Goal: Transaction & Acquisition: Purchase product/service

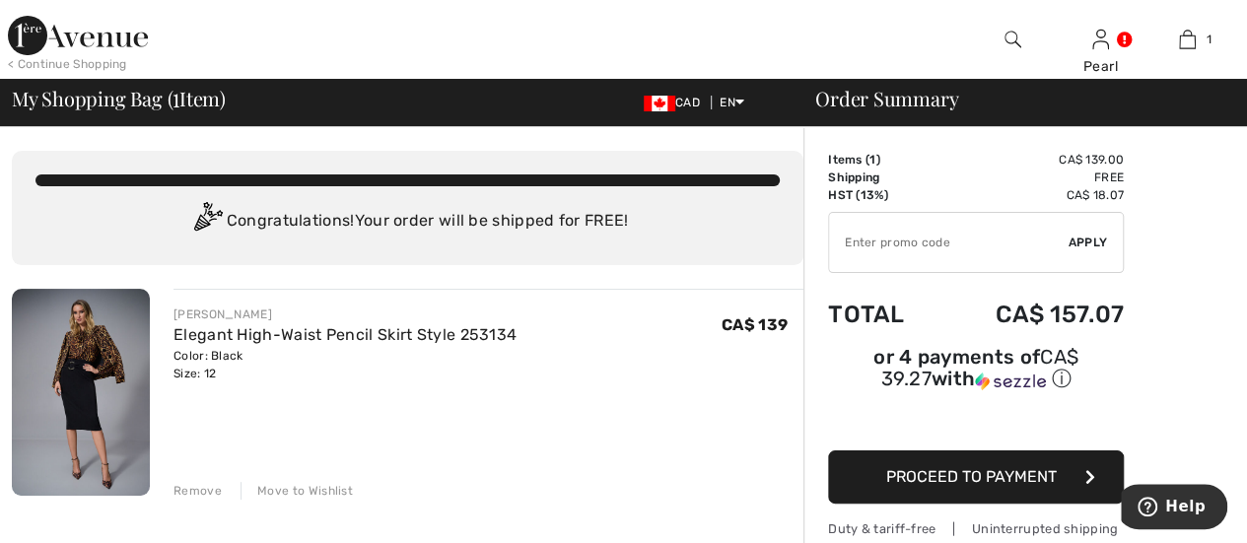
click at [968, 467] on span "Proceed to Payment" at bounding box center [971, 476] width 171 height 19
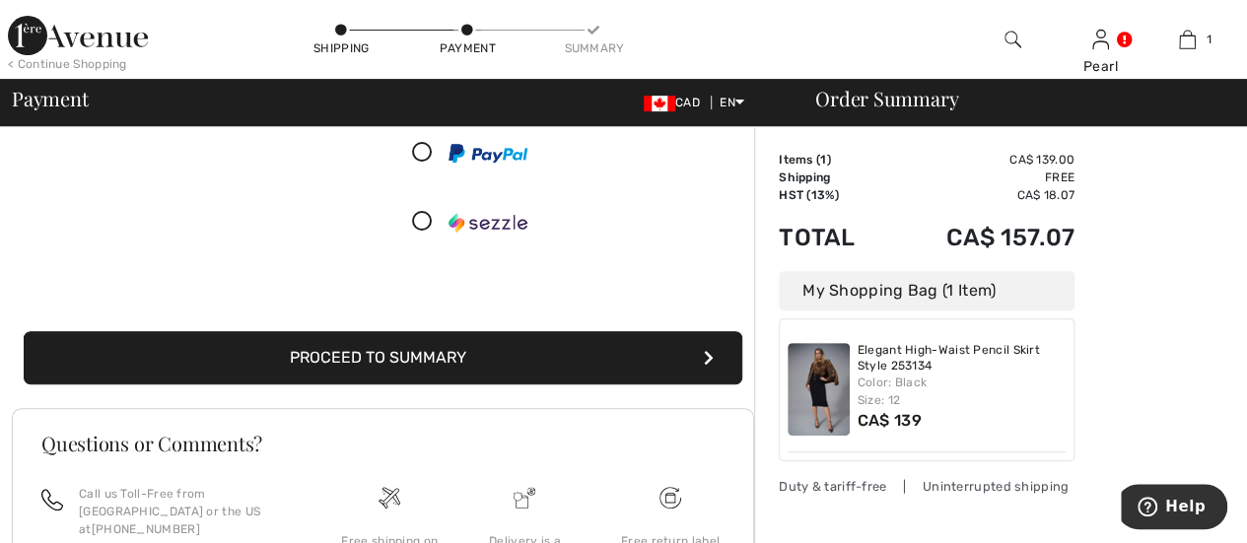
scroll to position [294, 0]
click at [406, 348] on button "Proceed to Summary" at bounding box center [383, 357] width 719 height 53
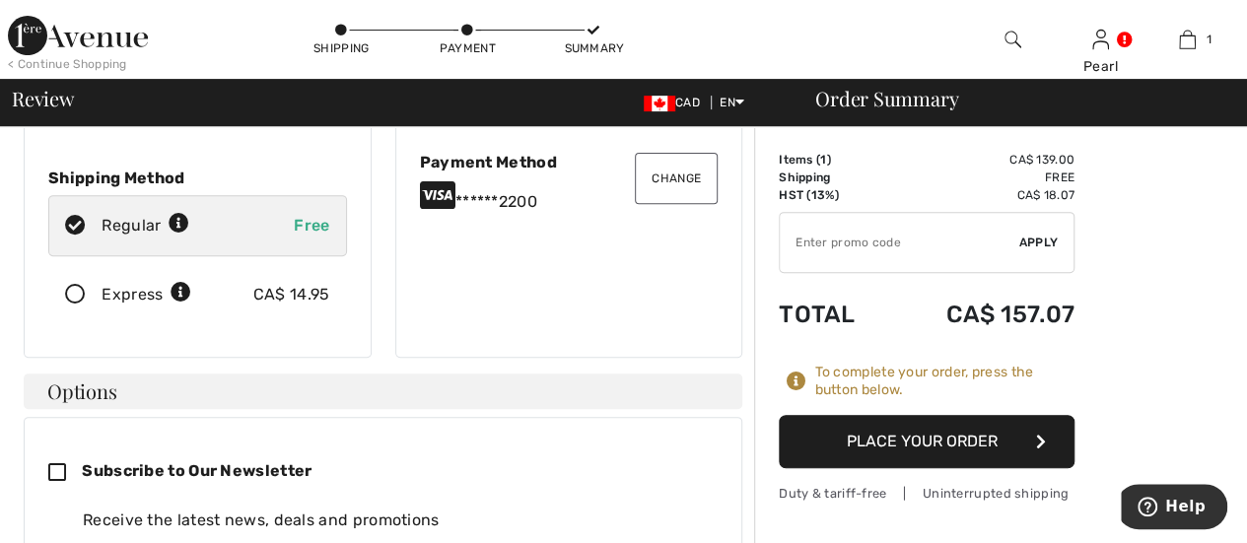
scroll to position [288, 0]
click at [921, 437] on button "Place Your Order" at bounding box center [927, 441] width 296 height 53
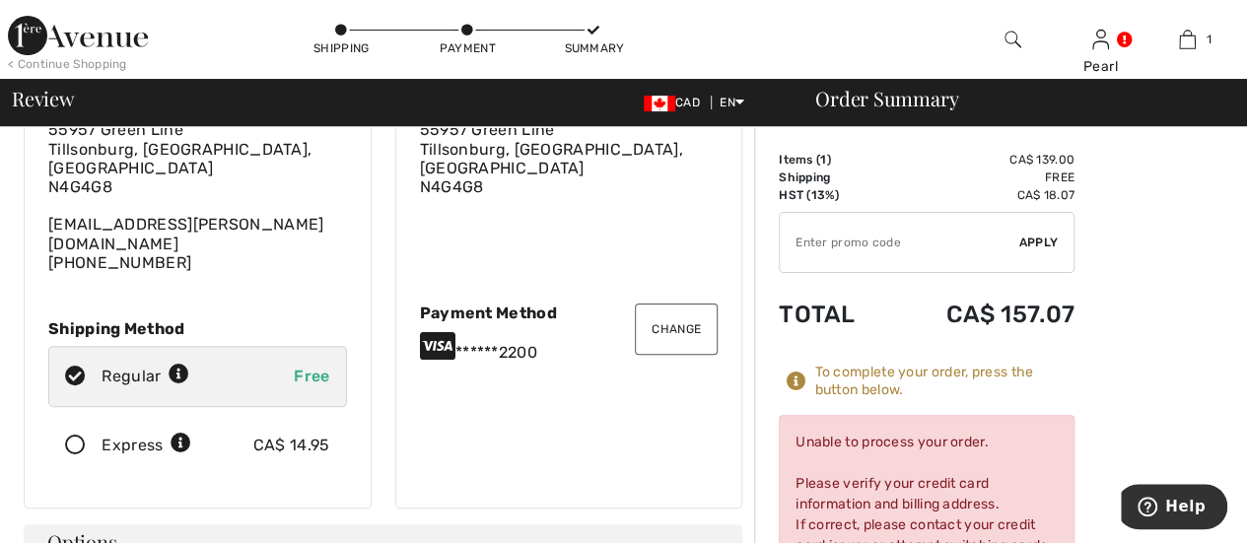
scroll to position [0, 0]
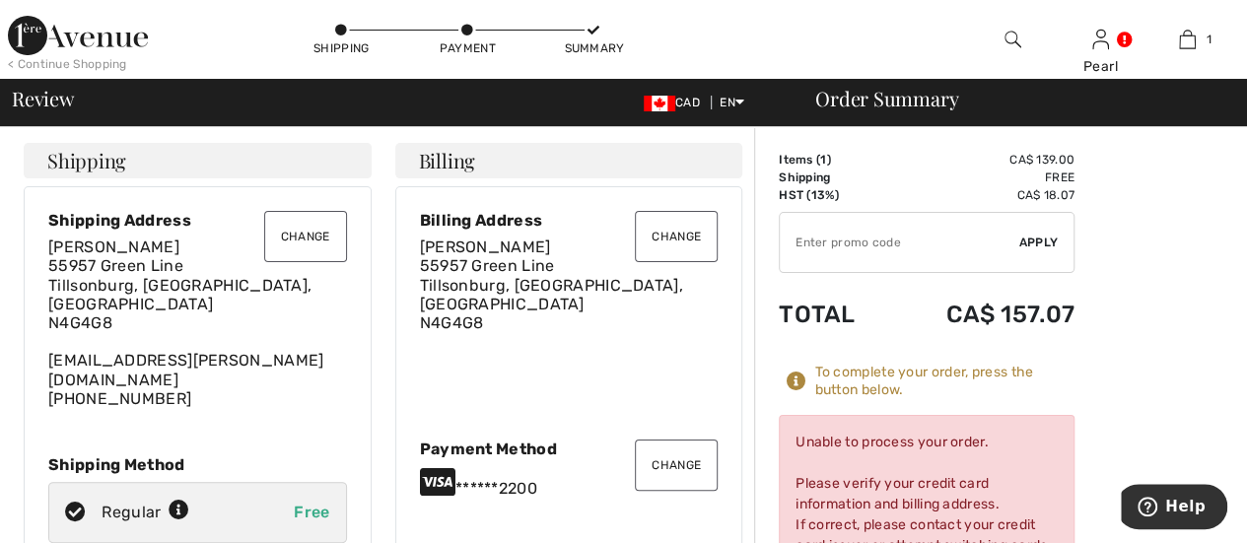
click at [489, 488] on div "Change Billing Address Pearl Graham 55957 Green Line Tillsonburg, ON, CA N4G4G8…" at bounding box center [569, 415] width 348 height 458
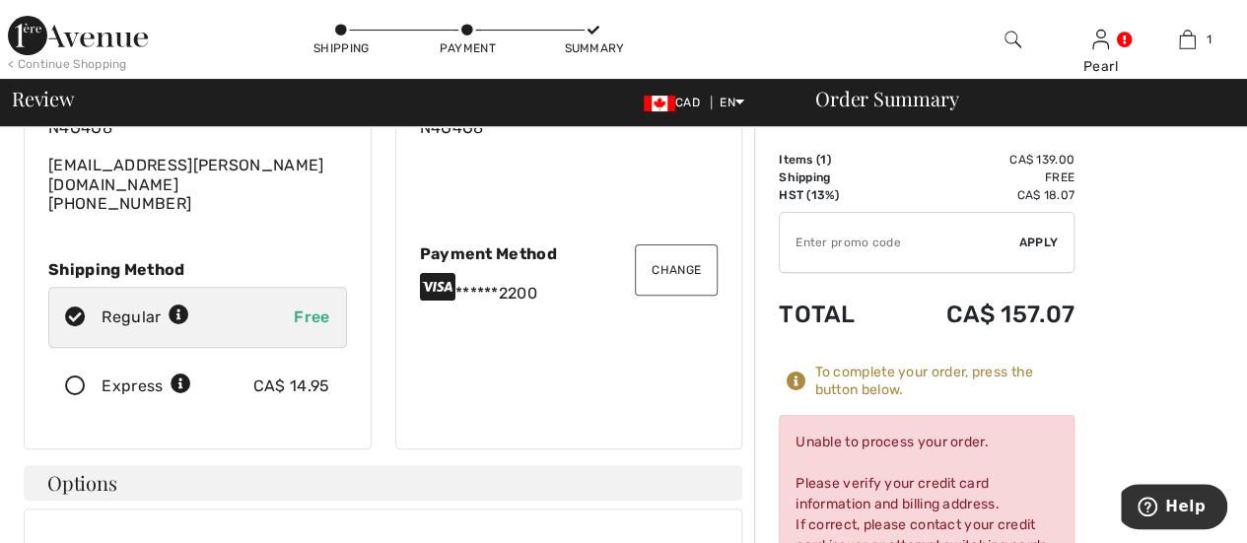
scroll to position [196, 0]
click at [433, 283] on div "Change Billing Address Pearl Graham 55957 Green Line Tillsonburg, ON, CA N4G4G8…" at bounding box center [569, 219] width 348 height 458
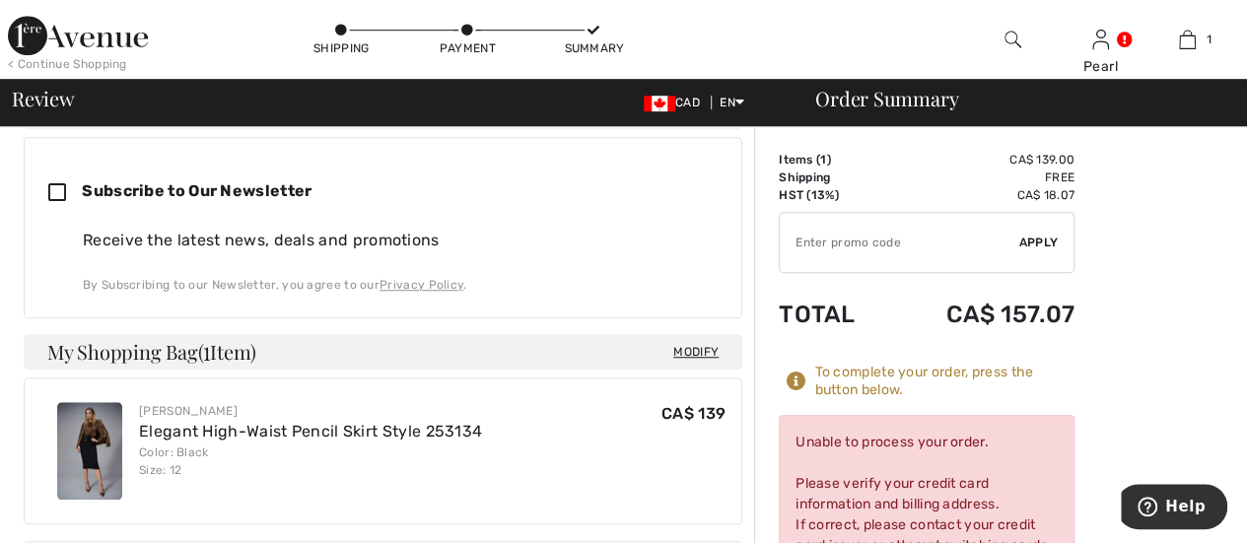
scroll to position [568, 0]
click at [905, 488] on div "Unable to process your order. Please verify your credit card information and bi…" at bounding box center [927, 504] width 296 height 178
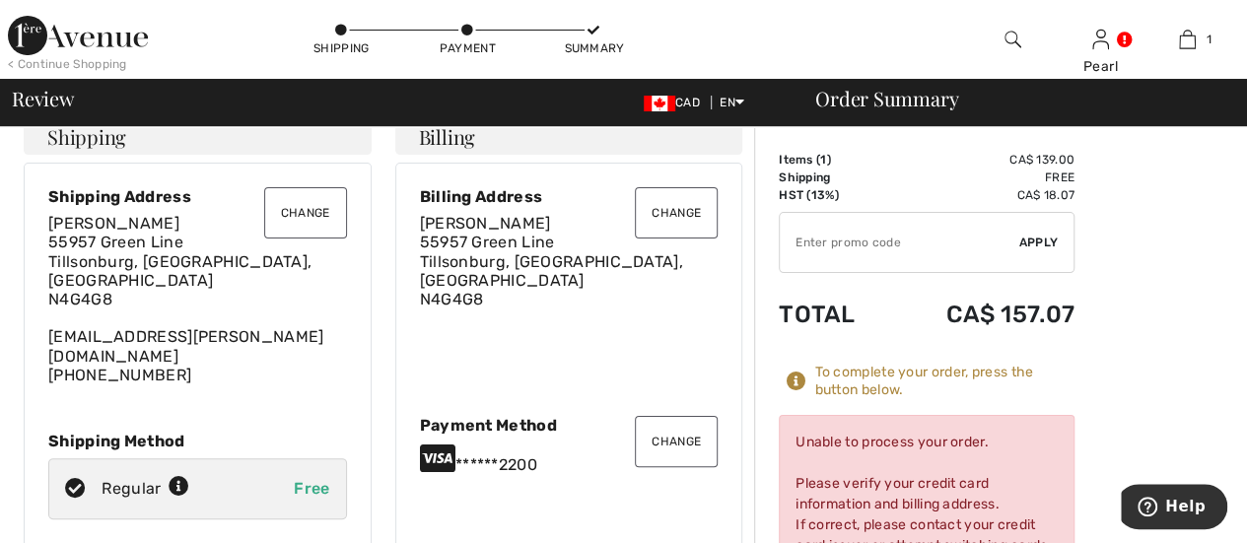
scroll to position [0, 0]
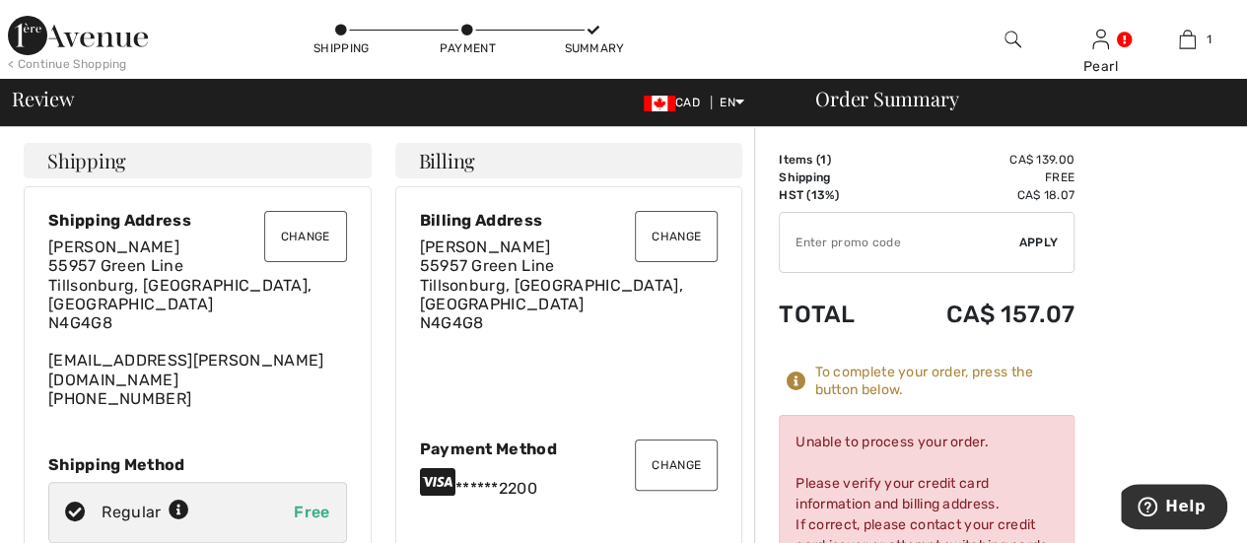
click at [679, 447] on button "Change" at bounding box center [676, 465] width 83 height 51
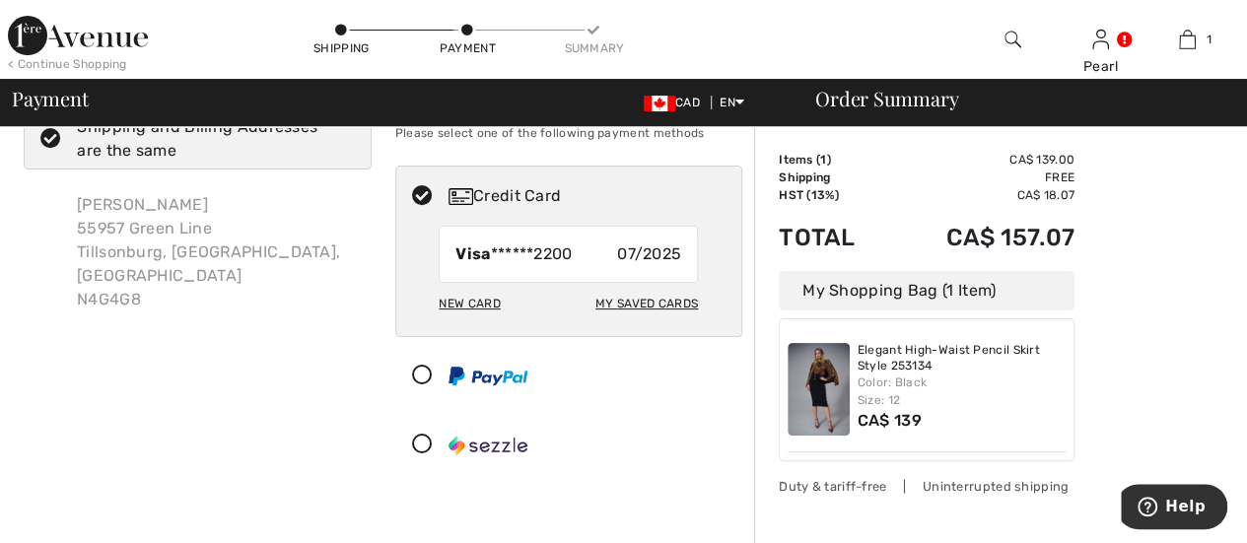
click at [629, 305] on div "My Saved Cards" at bounding box center [647, 304] width 103 height 34
radio input "true"
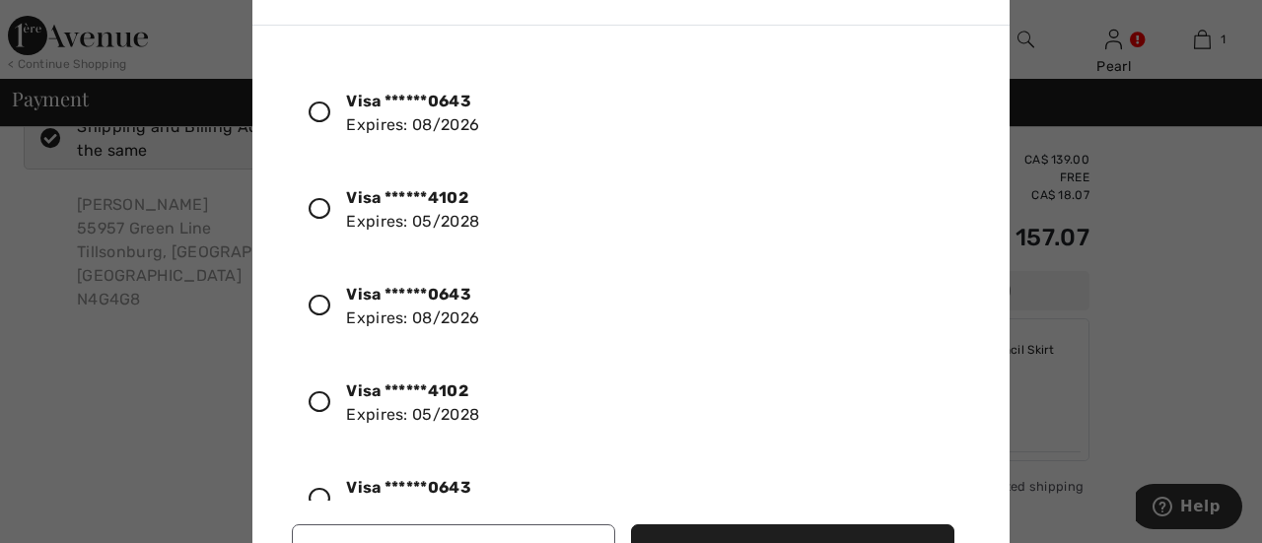
click at [318, 400] on icon at bounding box center [320, 402] width 22 height 22
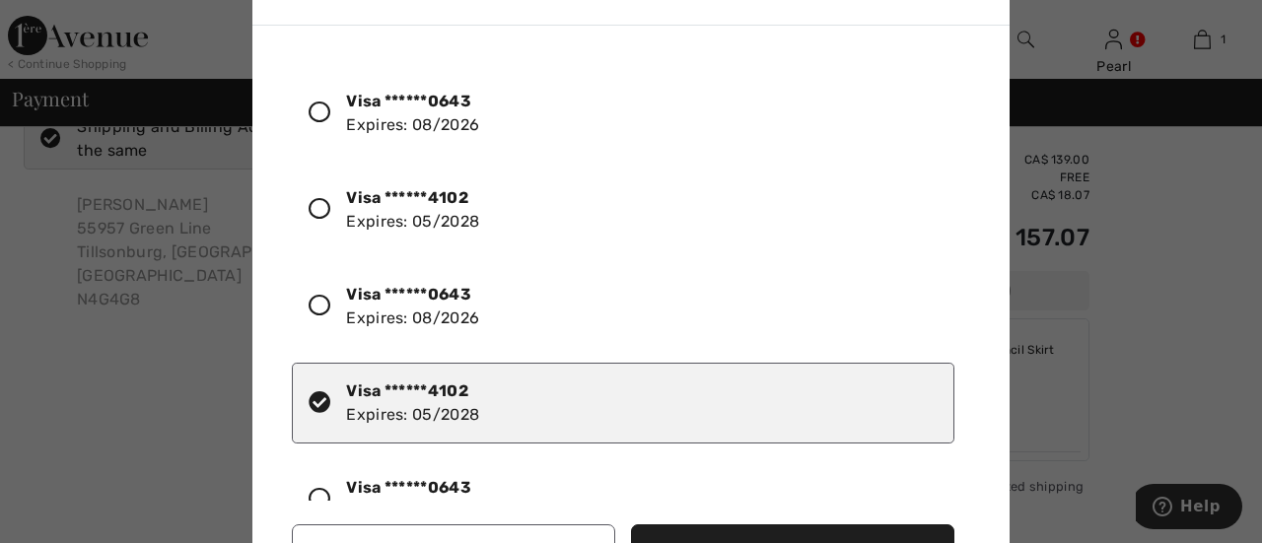
click at [605, 420] on div "Visa ******4102 Expires: 05/2028" at bounding box center [623, 403] width 663 height 81
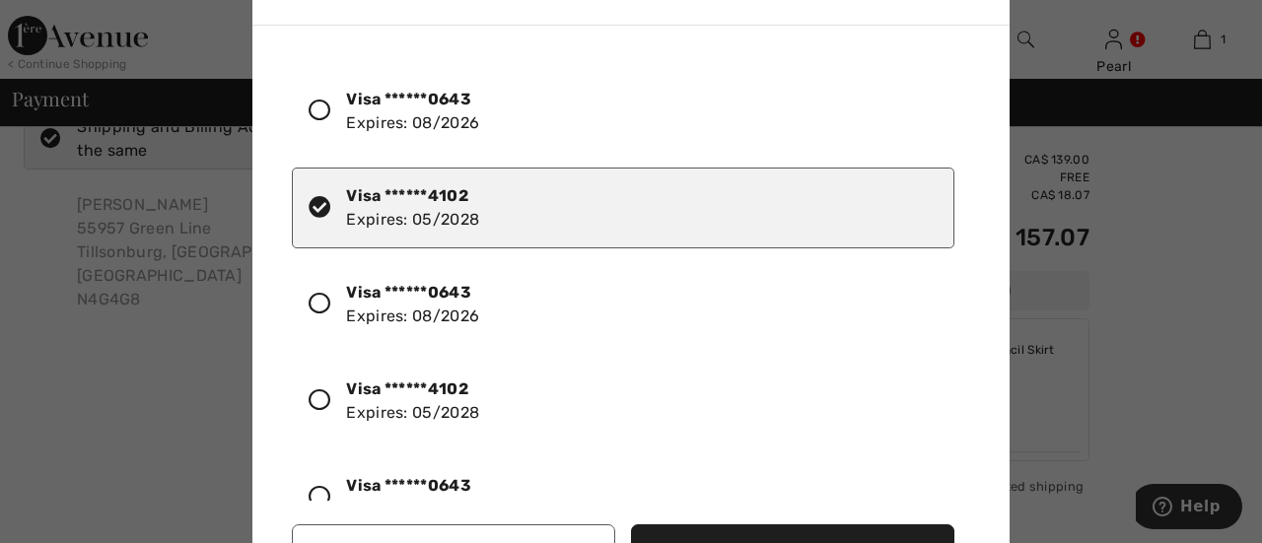
scroll to position [196, 0]
drag, startPoint x: 687, startPoint y: 538, endPoint x: 974, endPoint y: 318, distance: 361.5
click at [856, 376] on div "Visa ******0643 Expires: 08/2026 Visa ******4102 Expires: 05/2028 Visa ******06…" at bounding box center [635, 317] width 718 height 552
drag, startPoint x: 968, startPoint y: 216, endPoint x: 974, endPoint y: 171, distance: 45.7
click at [974, 181] on div "Visa ******0643 Expires: 08/2026 Visa ******4102 Expires: 05/2028 Visa ******06…" at bounding box center [635, 279] width 686 height 444
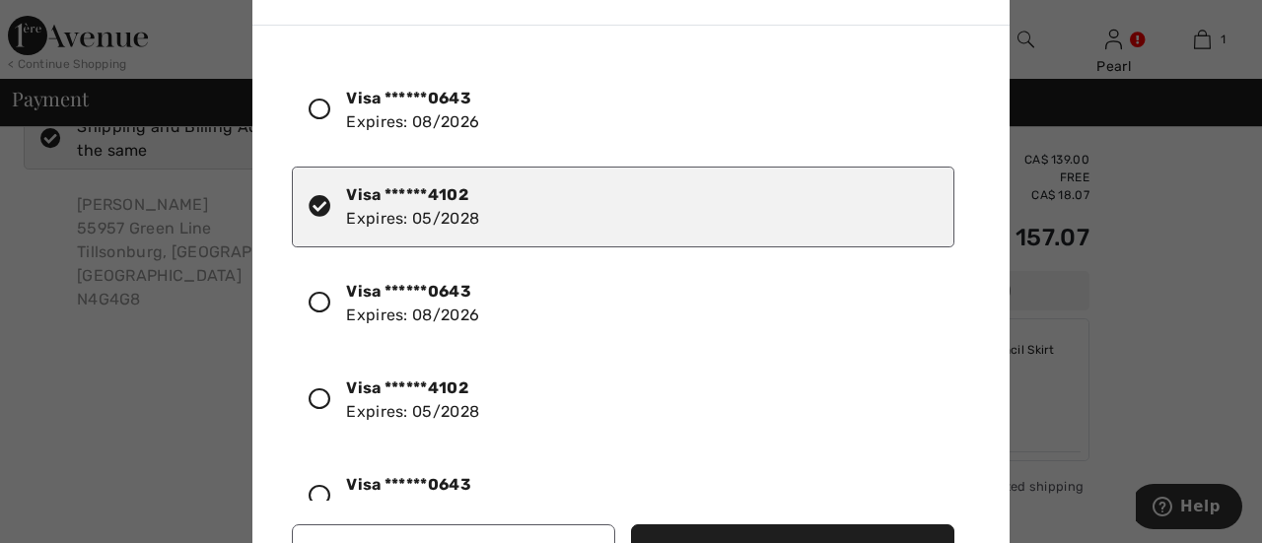
drag, startPoint x: 967, startPoint y: 144, endPoint x: 949, endPoint y: 412, distance: 268.8
click at [980, 348] on div "Visa ******0643 Expires: 08/2026 Visa ******4102 Expires: 05/2028 Visa ******06…" at bounding box center [635, 317] width 718 height 552
drag, startPoint x: 739, startPoint y: 538, endPoint x: 903, endPoint y: 310, distance: 281.3
click at [898, 304] on div "Visa ******0643 Expires: [CREDIT_CARD_DATA] Visa ******4102 Expires: [CREDIT_CA…" at bounding box center [635, 317] width 718 height 552
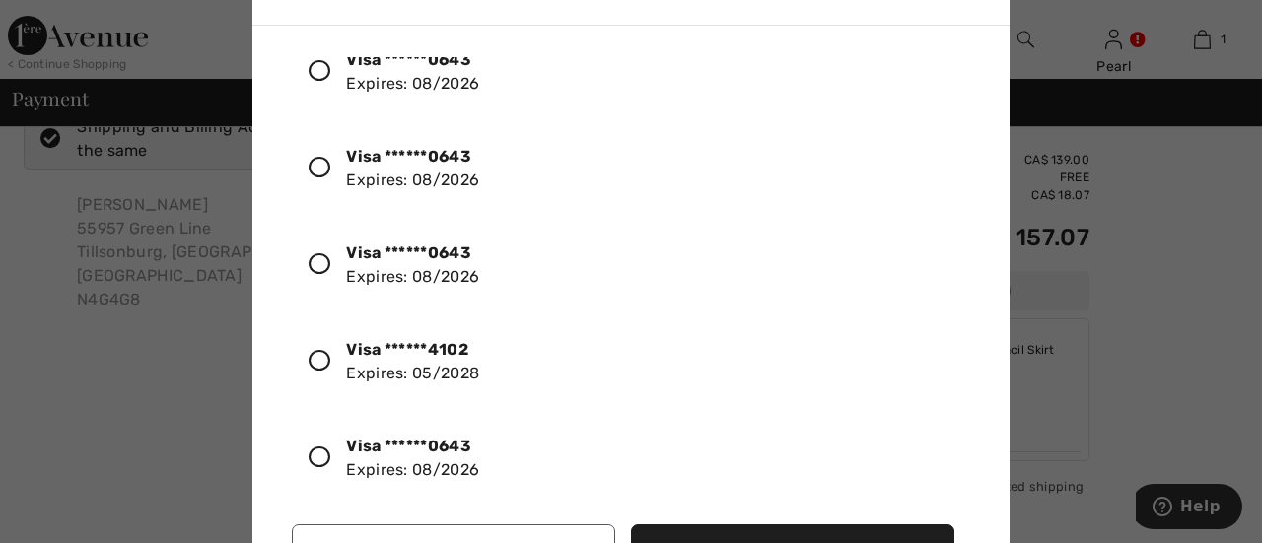
scroll to position [819, 0]
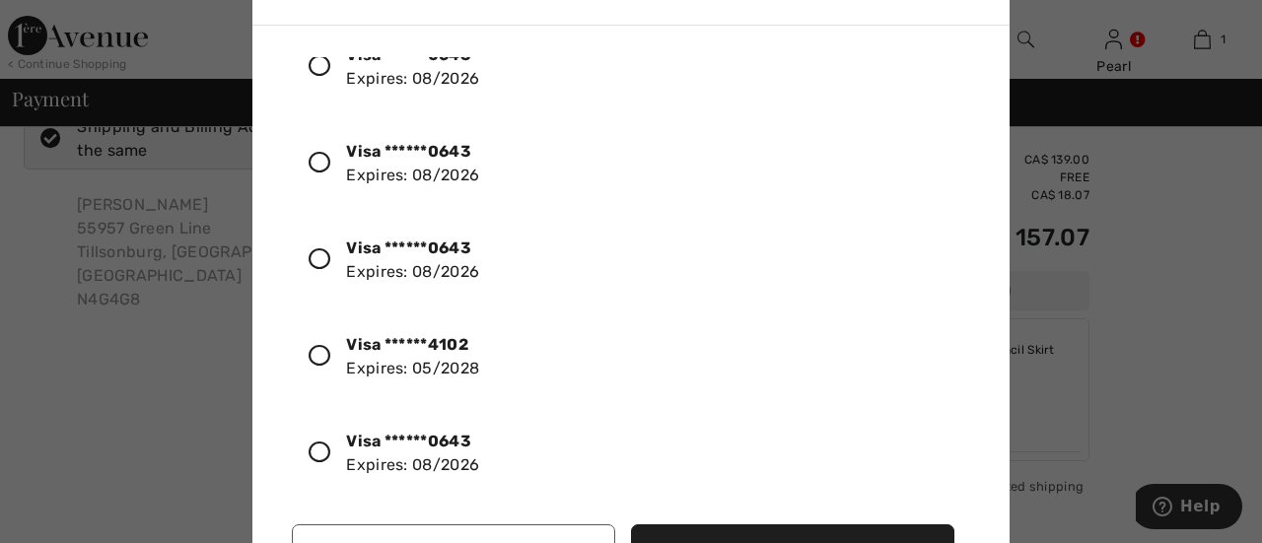
drag, startPoint x: 592, startPoint y: 529, endPoint x: 698, endPoint y: 264, distance: 285.8
click at [682, 301] on div "Visa ******0643 Expires: [CREDIT_CARD_DATA] Visa ******4102 Expires: [CREDIT_CA…" at bounding box center [635, 317] width 718 height 552
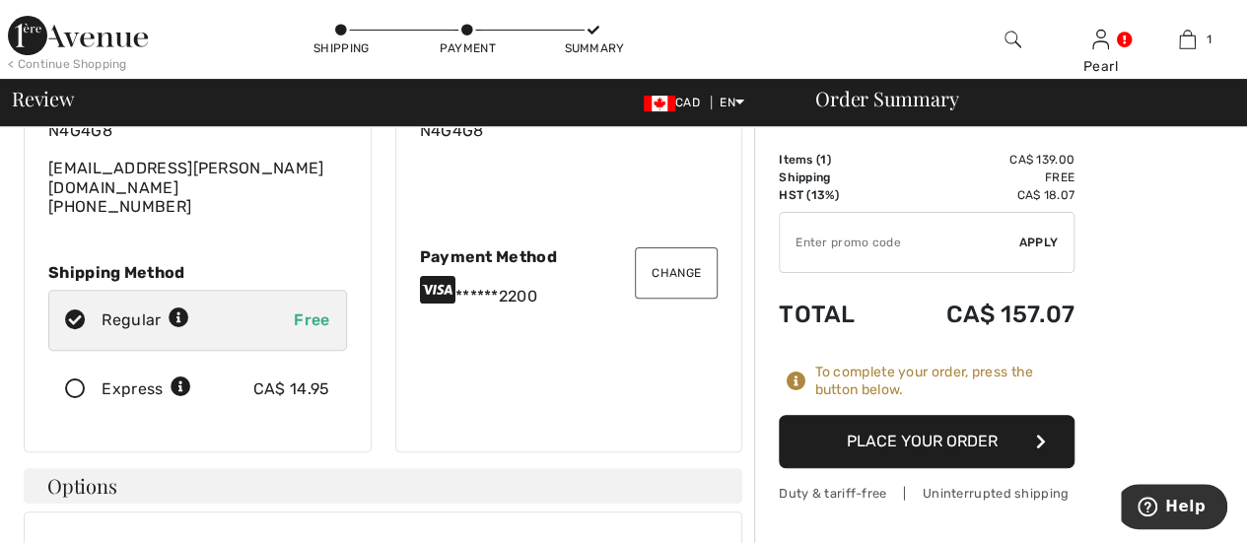
scroll to position [193, 0]
click at [674, 246] on button "Change" at bounding box center [676, 271] width 83 height 51
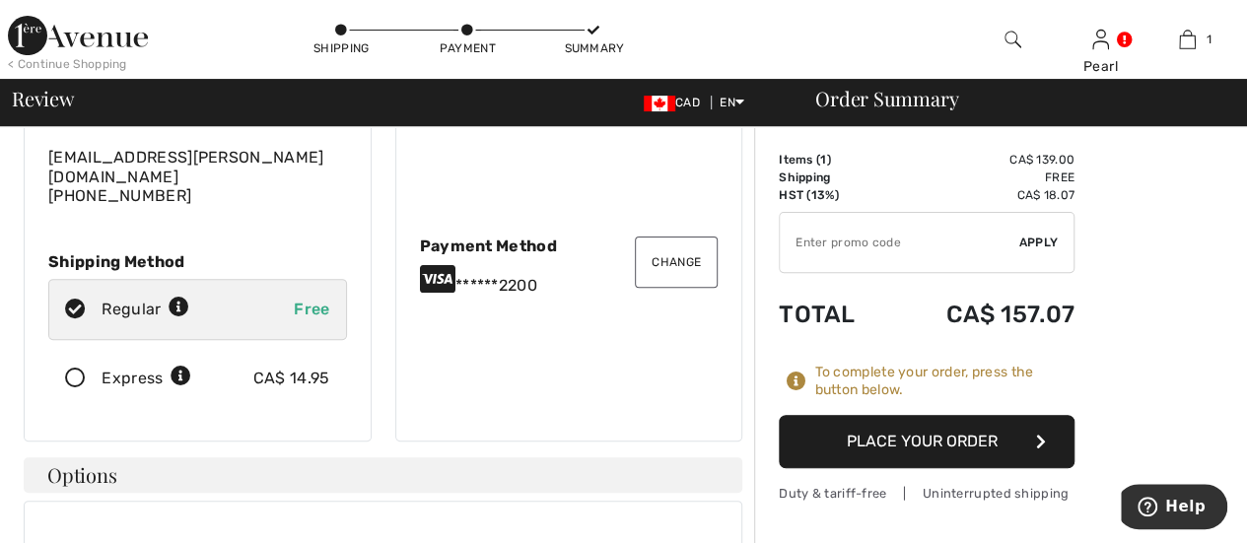
scroll to position [230, 0]
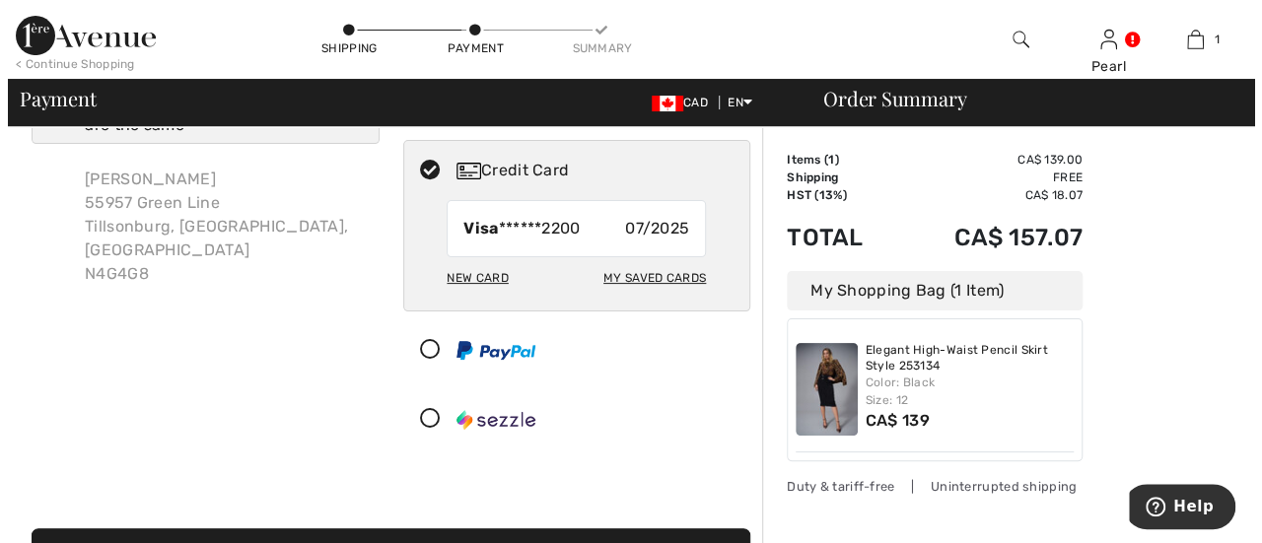
scroll to position [97, 0]
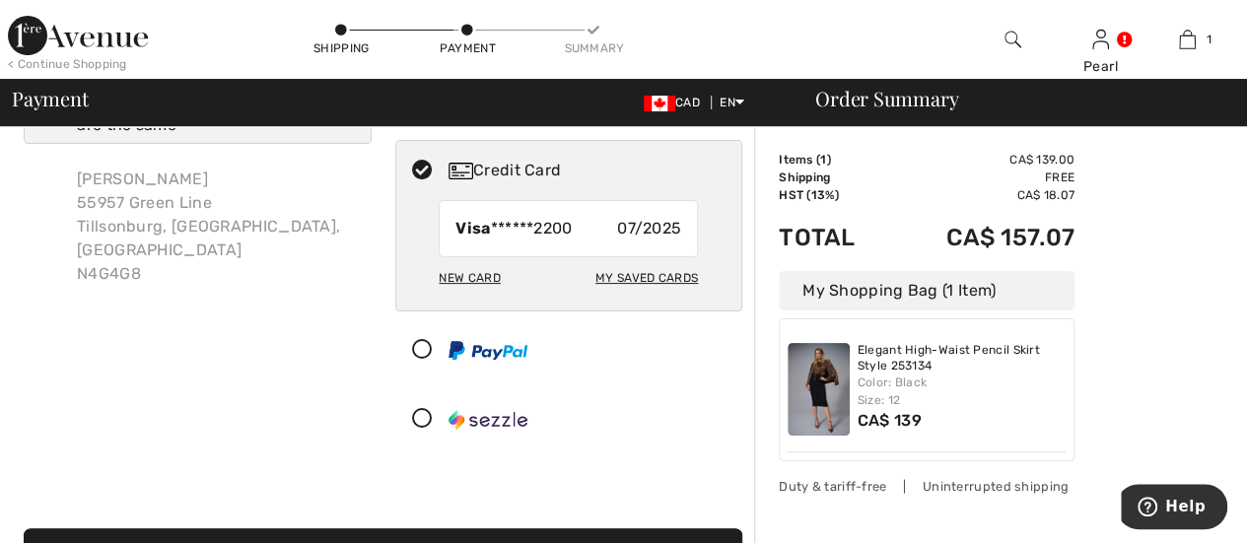
click at [653, 274] on div "My Saved Cards" at bounding box center [647, 278] width 103 height 34
radio input "true"
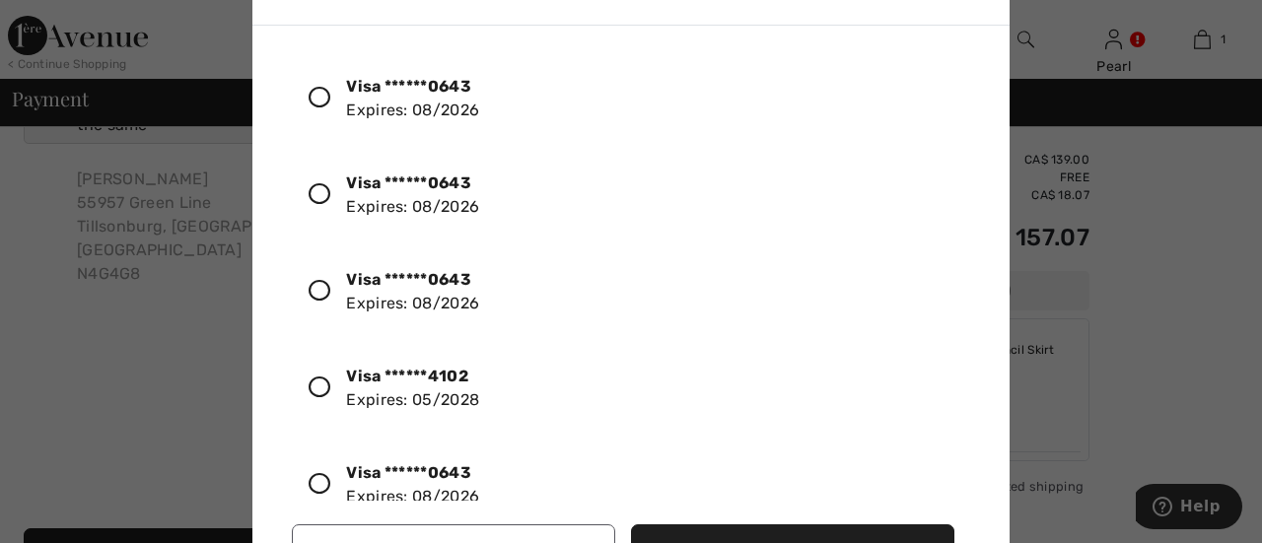
scroll to position [819, 0]
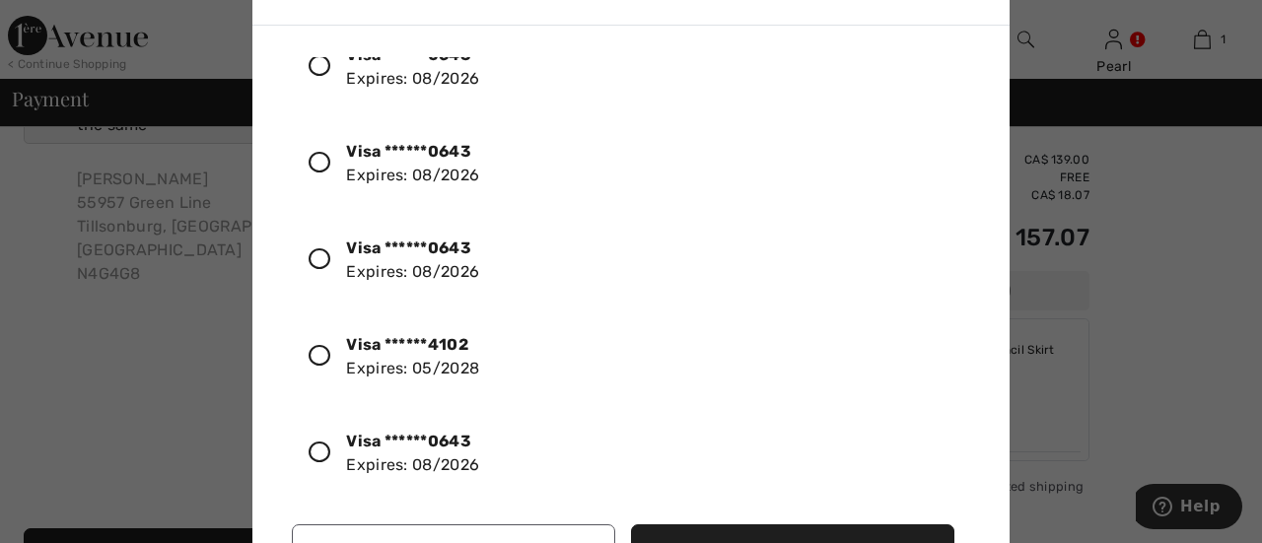
click at [317, 345] on icon at bounding box center [320, 356] width 22 height 22
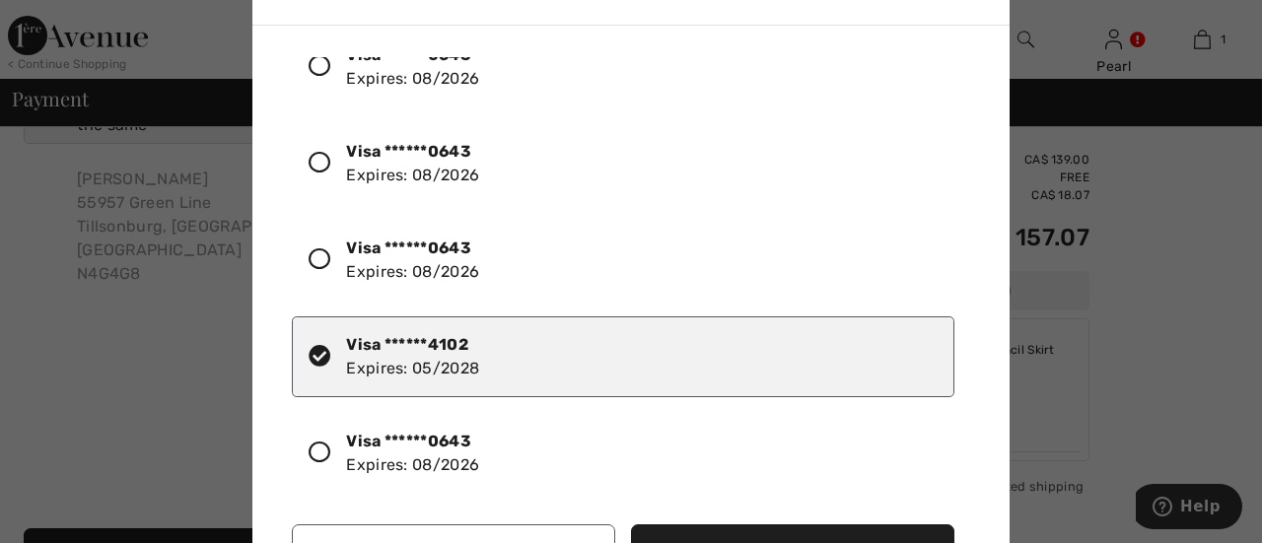
drag, startPoint x: 759, startPoint y: 528, endPoint x: 844, endPoint y: 516, distance: 85.8
click at [818, 509] on div "Use Selected Card Manage Credit Cards" at bounding box center [635, 543] width 686 height 69
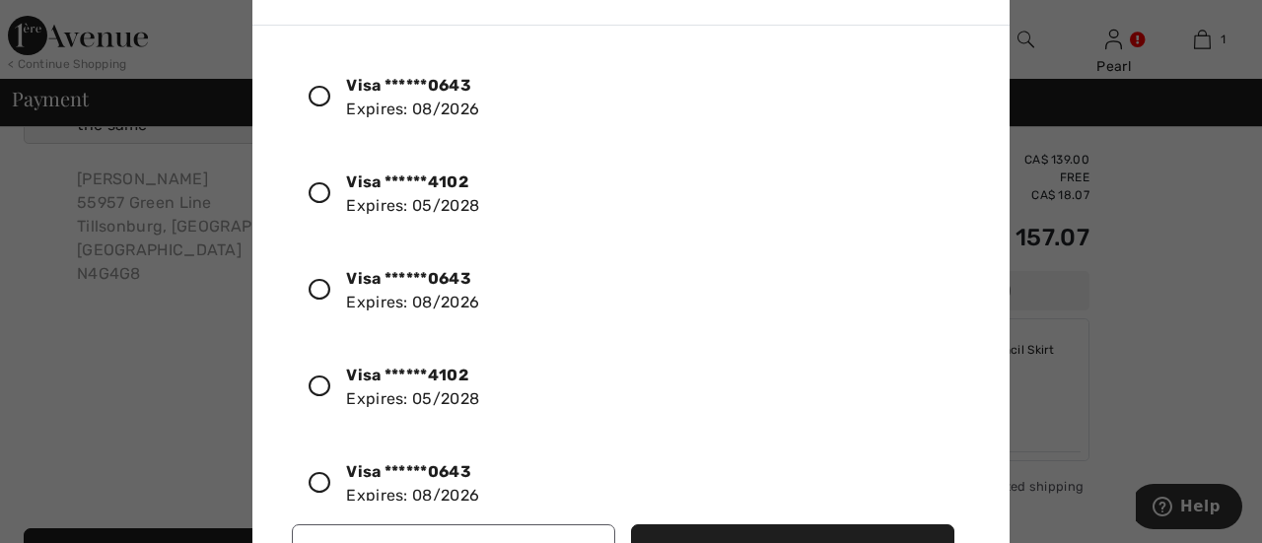
scroll to position [0, 0]
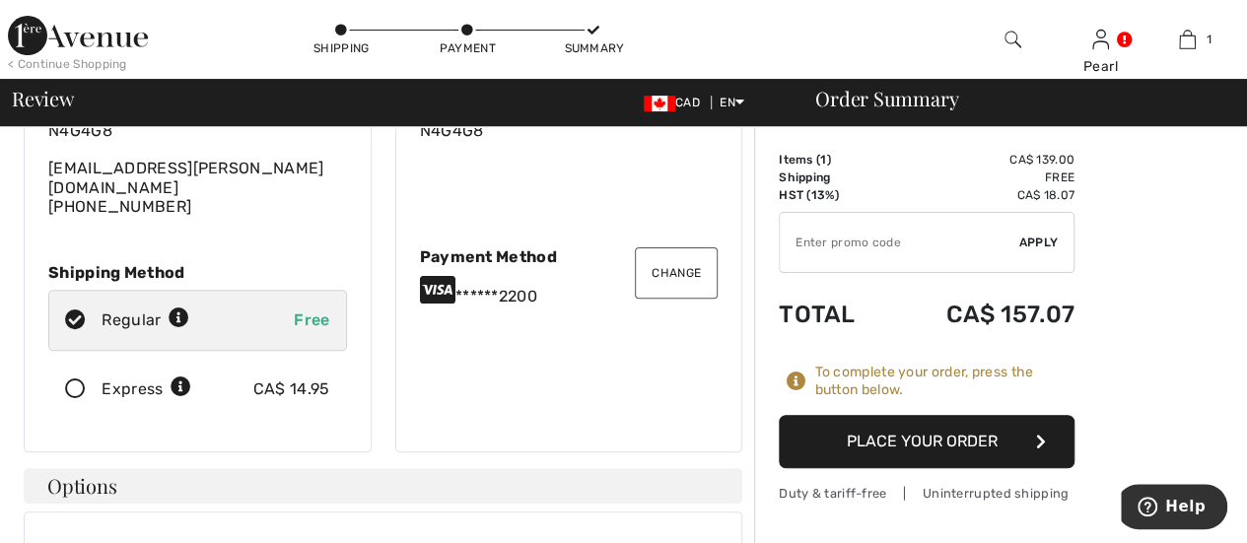
click at [890, 437] on button "Place Your Order" at bounding box center [927, 441] width 296 height 53
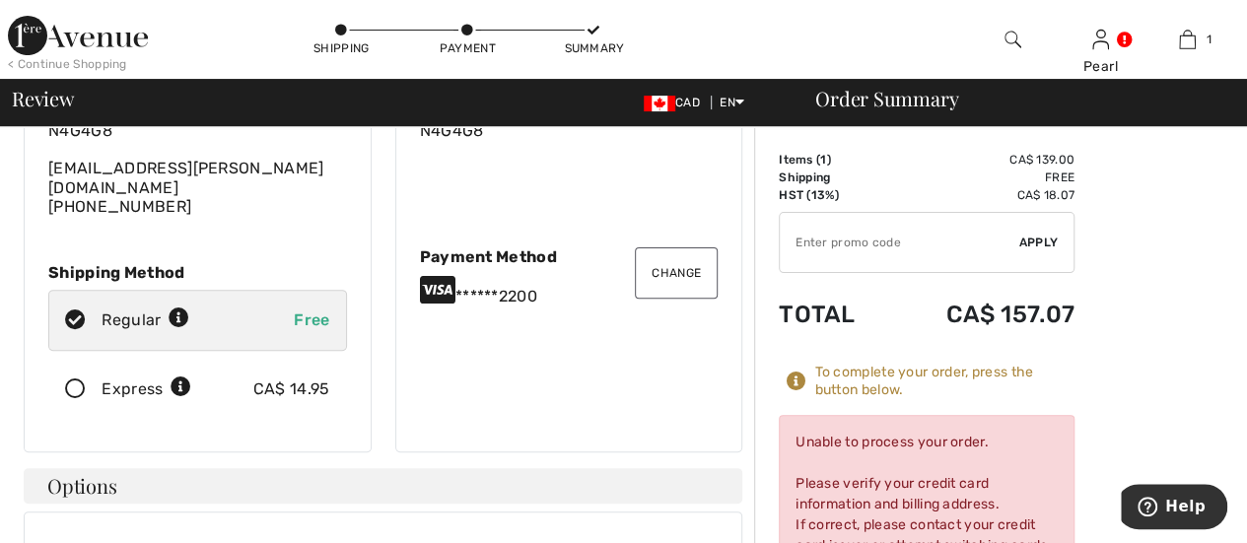
click at [678, 248] on button "Change" at bounding box center [676, 272] width 83 height 51
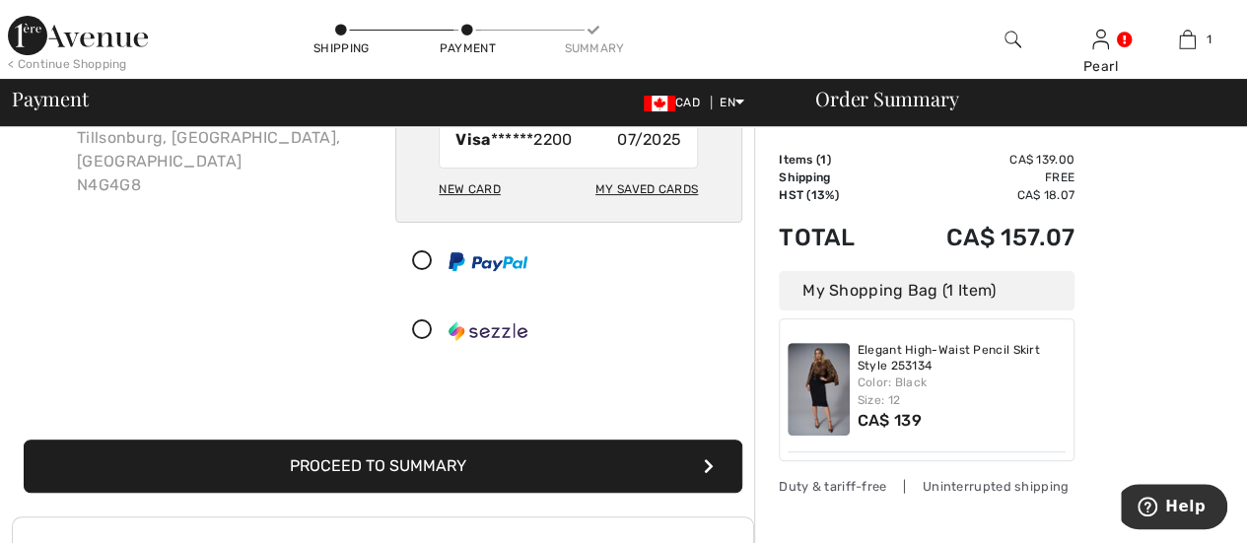
scroll to position [187, 0]
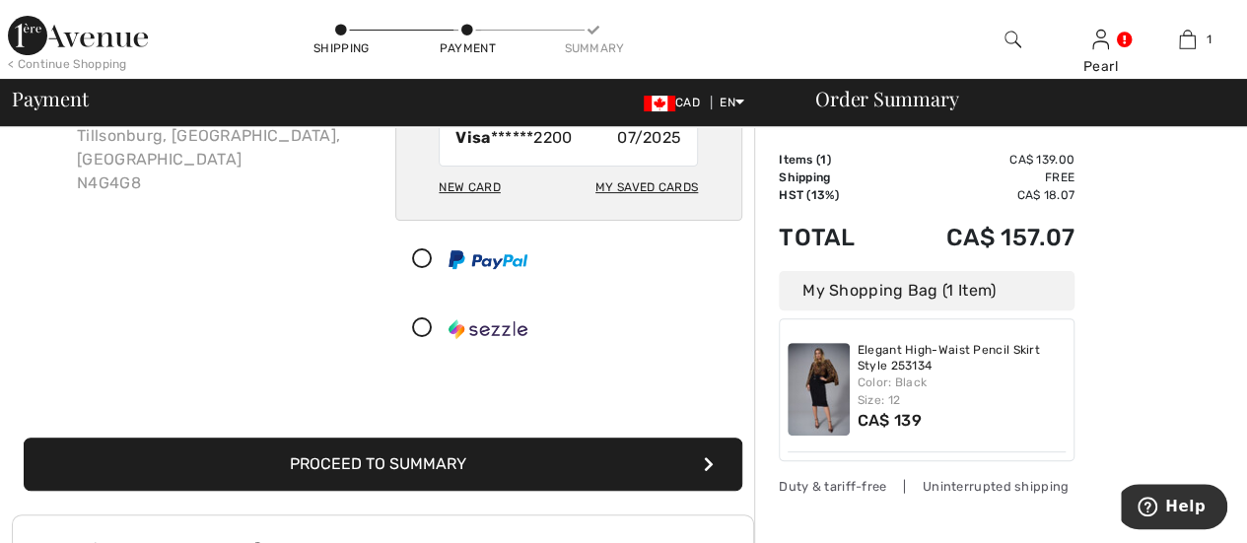
click at [473, 178] on div "New Card" at bounding box center [469, 188] width 61 height 34
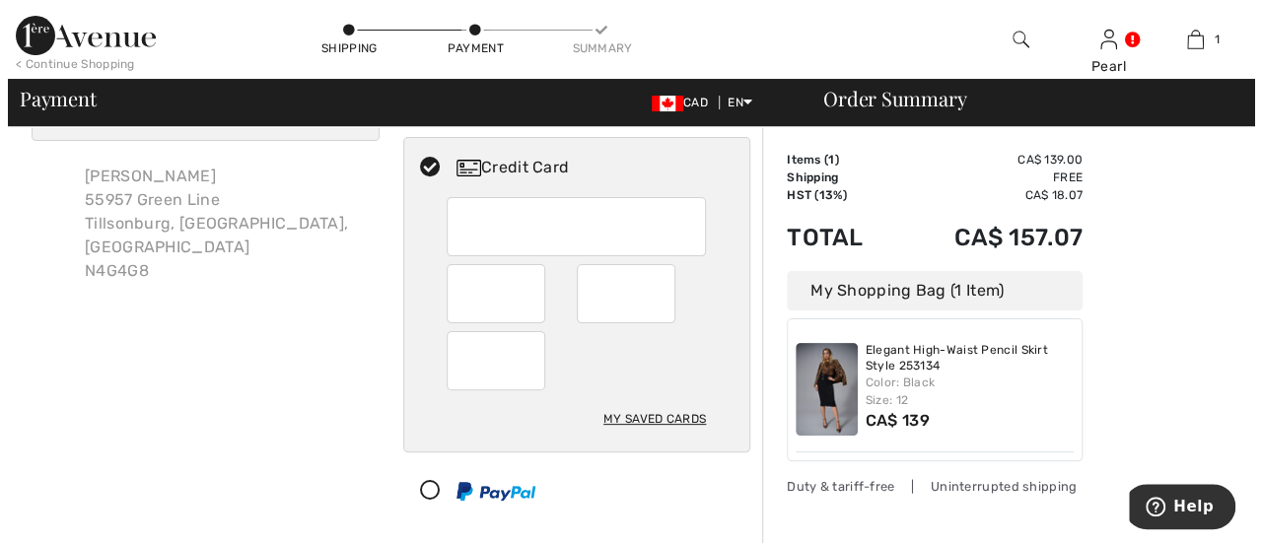
scroll to position [99, 0]
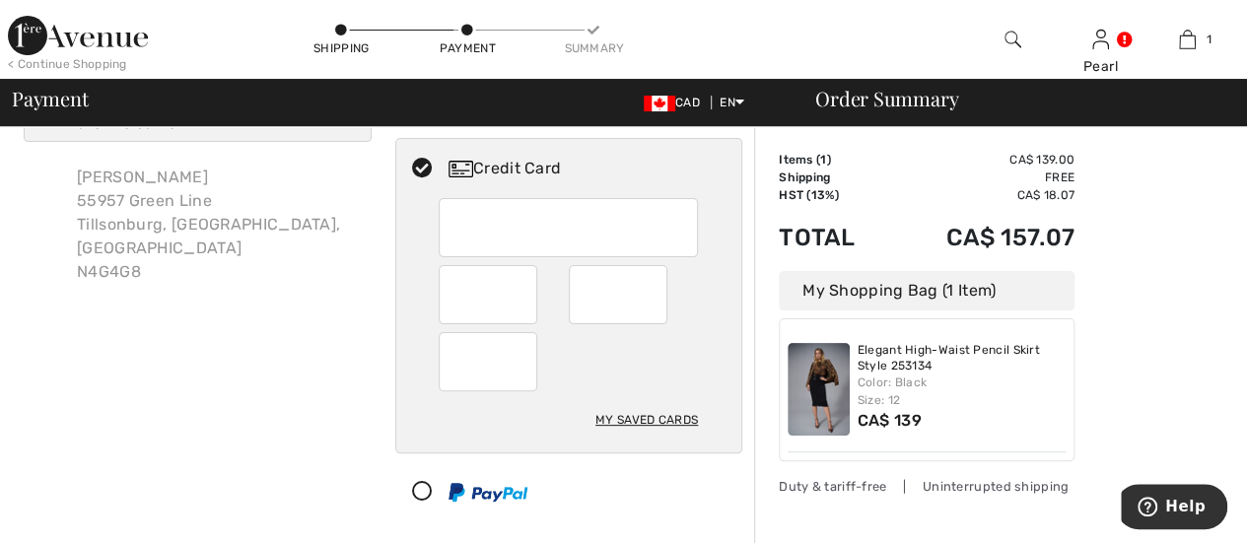
click at [641, 419] on div "My Saved Cards" at bounding box center [647, 420] width 103 height 34
radio input "true"
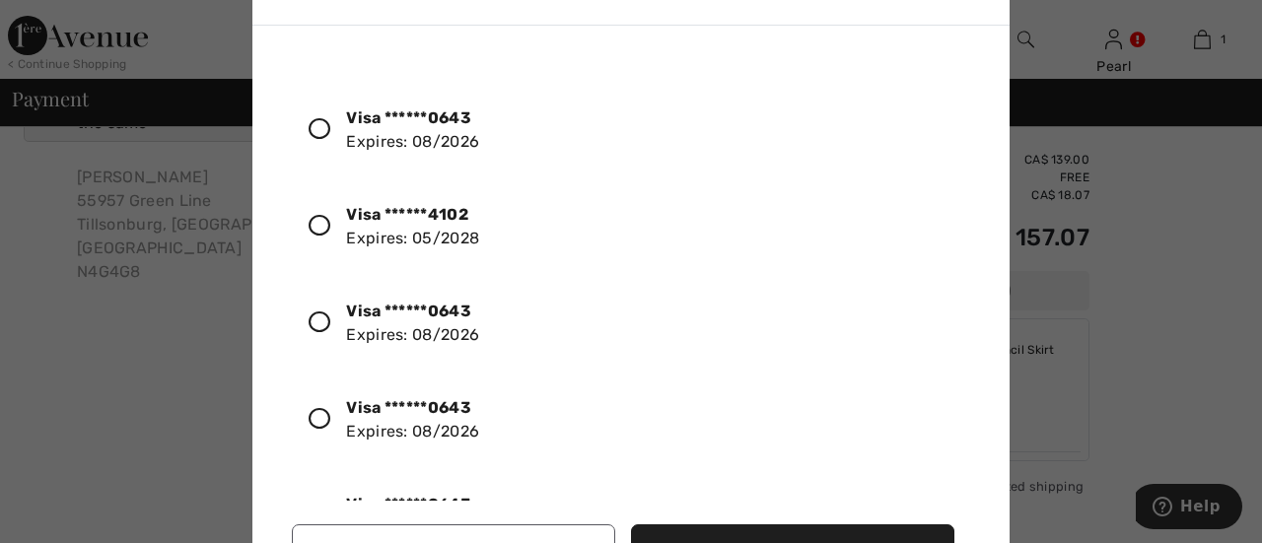
scroll to position [369, 0]
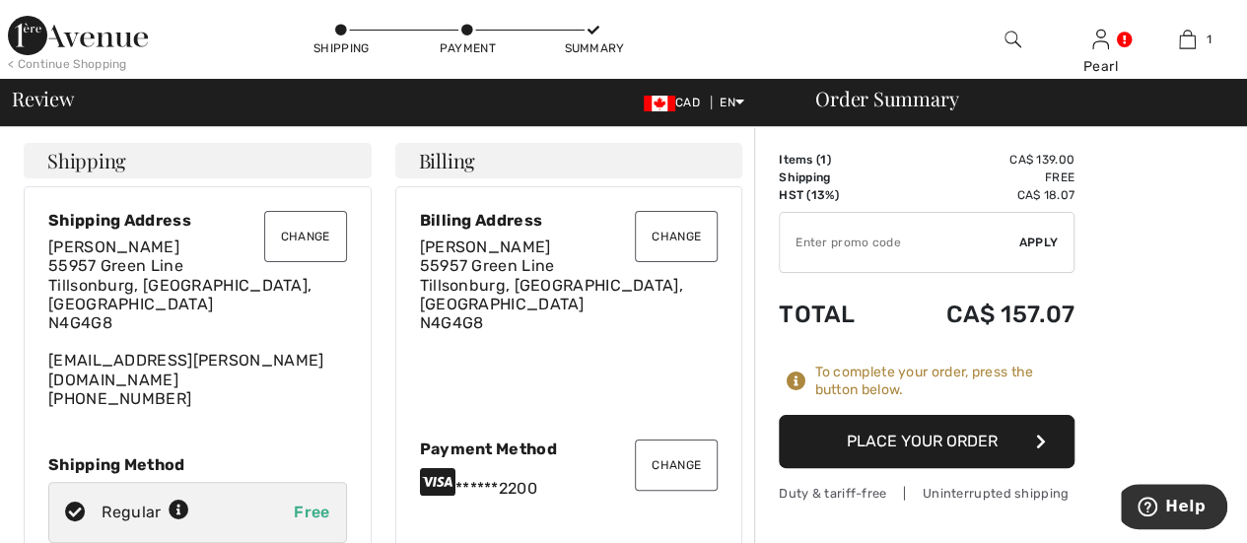
click at [681, 440] on button "Change" at bounding box center [676, 465] width 83 height 51
click at [676, 447] on button "Change" at bounding box center [676, 465] width 83 height 51
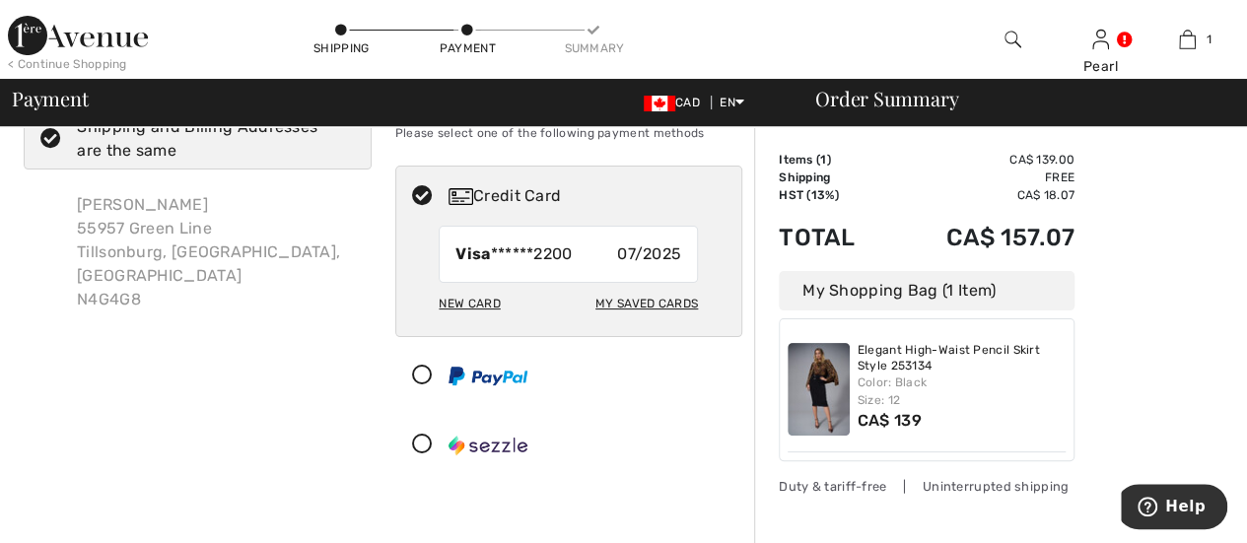
click at [633, 296] on div "My Saved Cards" at bounding box center [647, 304] width 103 height 34
radio input "true"
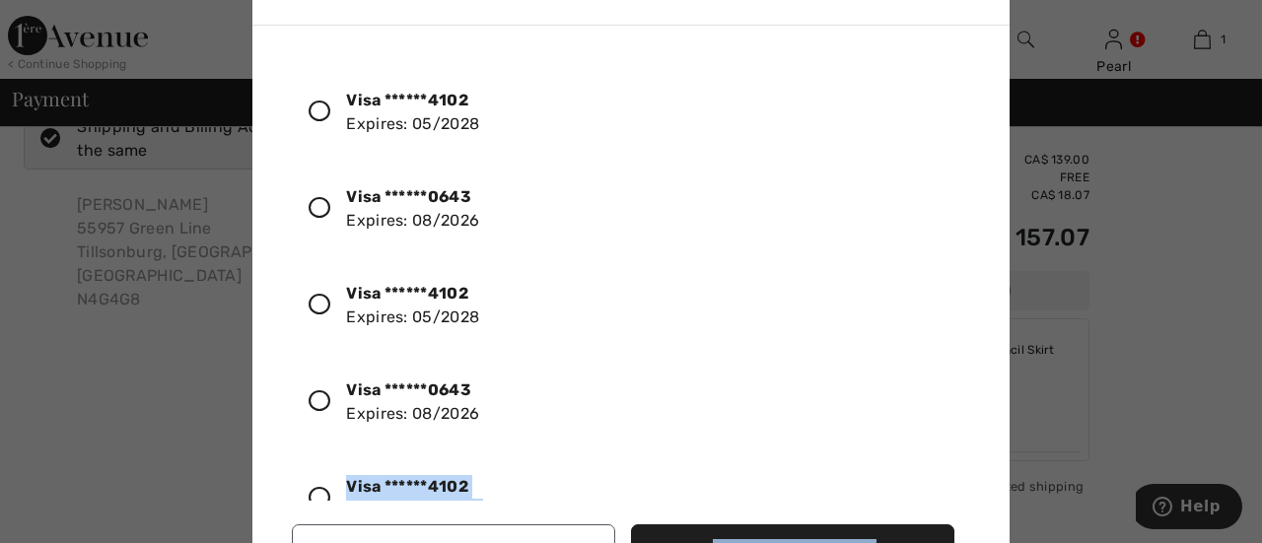
scroll to position [118, 0]
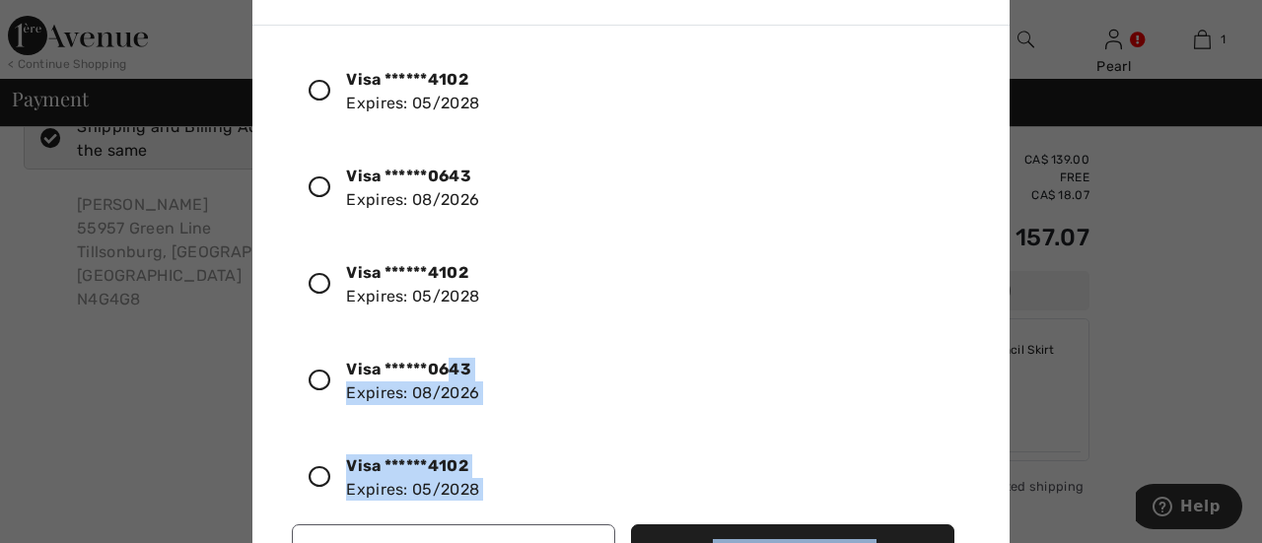
drag, startPoint x: 317, startPoint y: 521, endPoint x: 476, endPoint y: 370, distance: 219.0
click at [461, 357] on div "Visa ******0643 Expires: [CREDIT_CARD_DATA] Visa ******4102 Expires: [CREDIT_CA…" at bounding box center [635, 317] width 718 height 552
click at [722, 539] on button "Use Selected Card" at bounding box center [792, 551] width 323 height 53
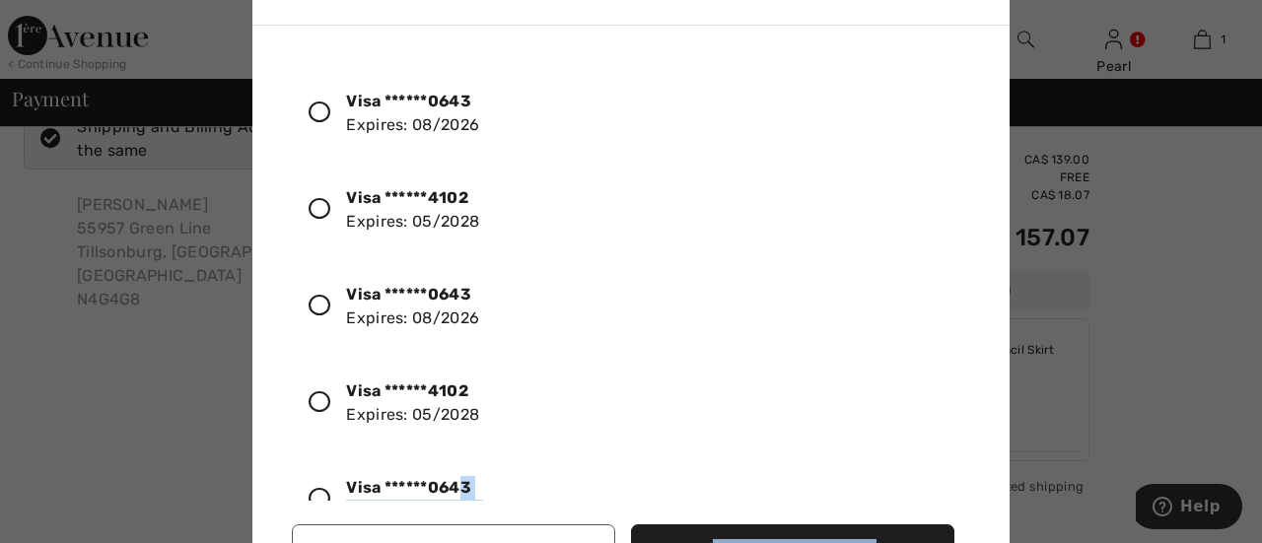
scroll to position [0, 0]
click at [313, 208] on icon at bounding box center [320, 209] width 22 height 22
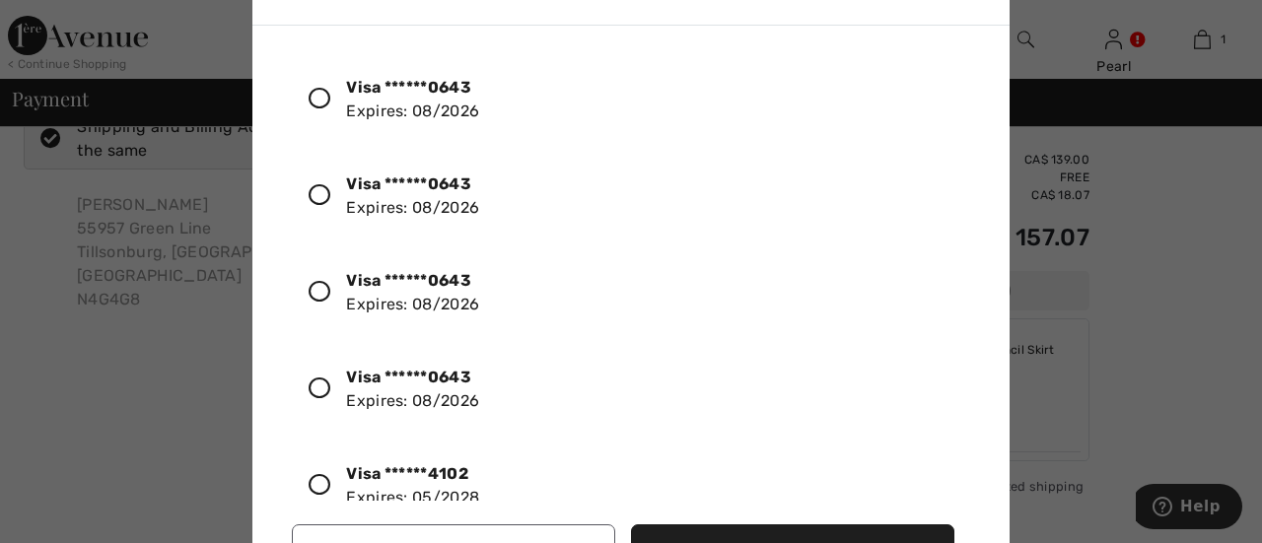
scroll to position [819, 0]
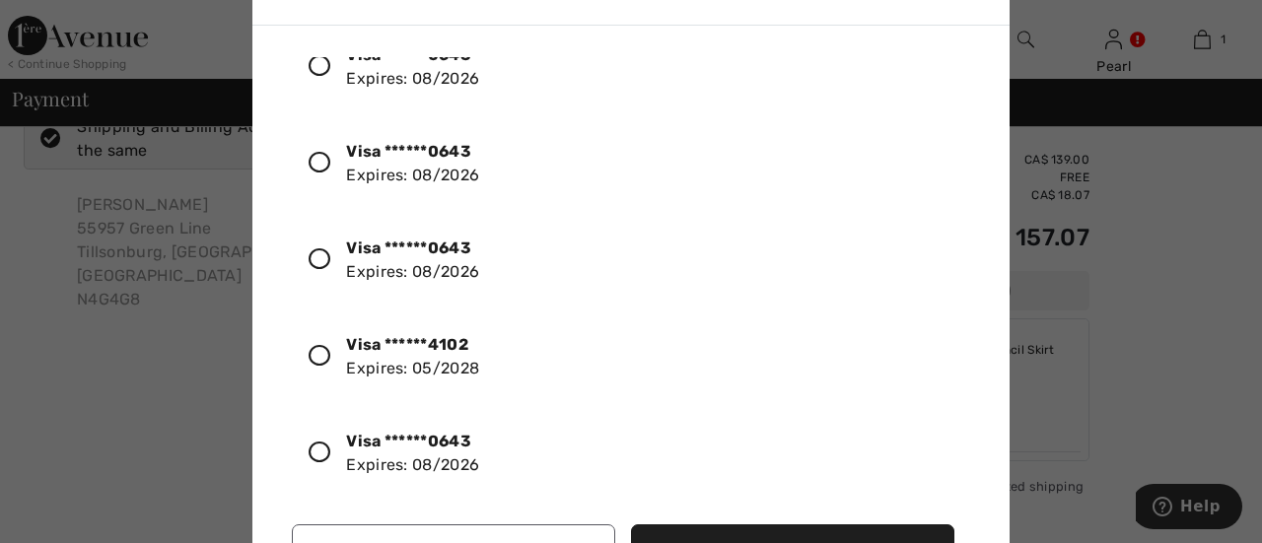
drag, startPoint x: 958, startPoint y: 457, endPoint x: 960, endPoint y: 421, distance: 35.6
click at [960, 421] on div "Visa ******0643 Expires: 08/2026 Visa ******4102 Expires: 05/2028 Visa ******06…" at bounding box center [635, 279] width 686 height 444
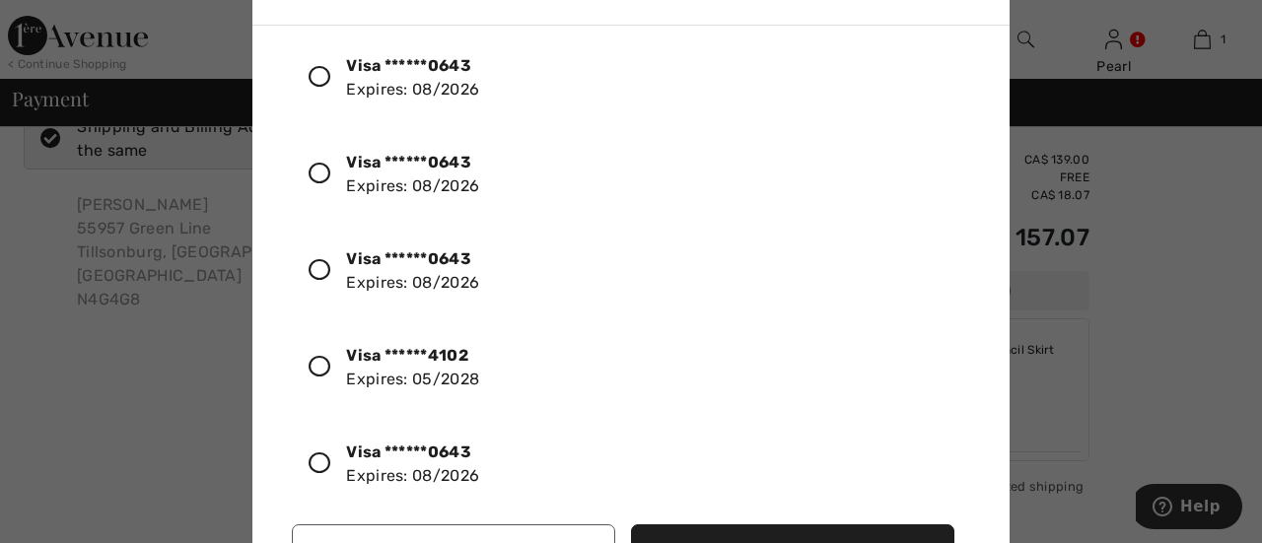
scroll to position [803, 0]
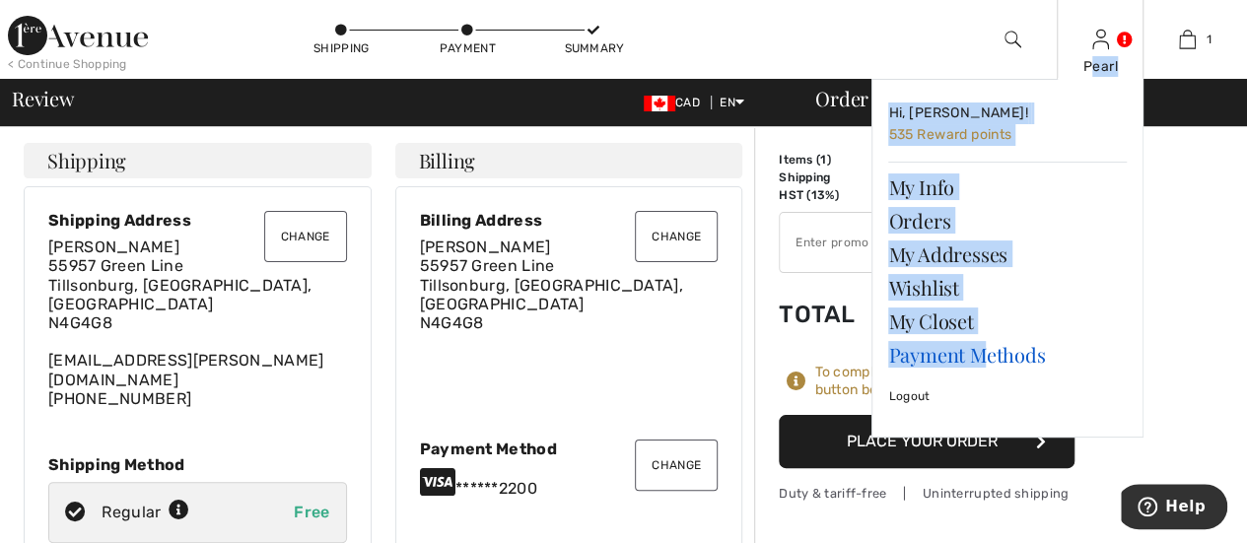
drag, startPoint x: 1088, startPoint y: 64, endPoint x: 989, endPoint y: 364, distance: 315.5
click at [1057, 79] on div "Pearl Hi, Pearl! 535 Reward points My Info Orders My Addresses Wishlist My Clos…" at bounding box center [1101, 39] width 88 height 79
click at [975, 360] on link "Payment Methods" at bounding box center [1007, 355] width 239 height 34
click at [1010, 355] on link "Payment Methods" at bounding box center [1007, 355] width 239 height 34
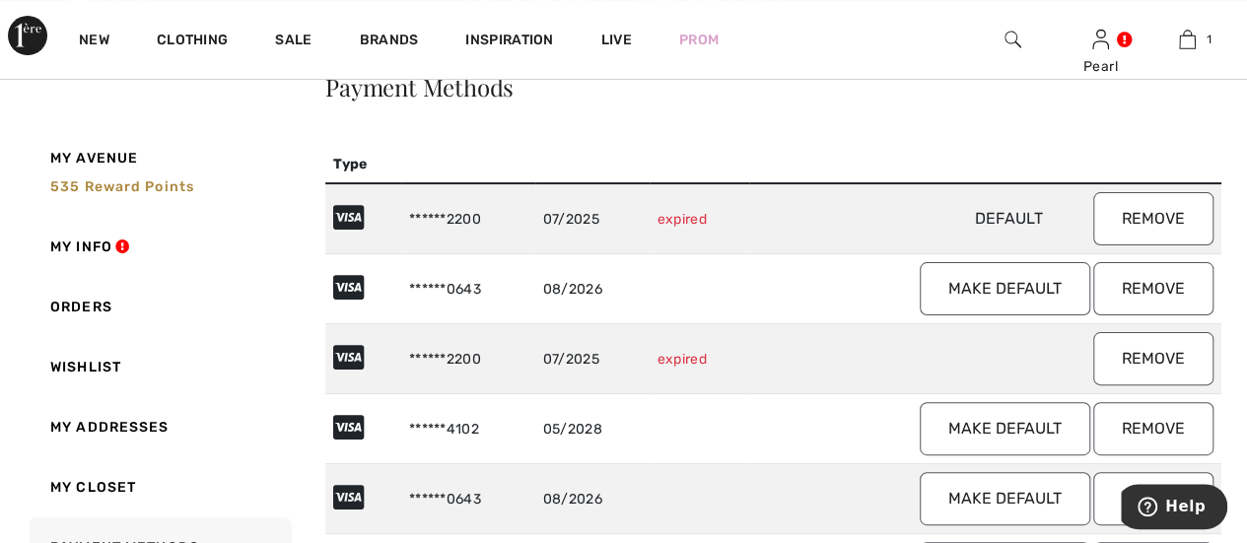
scroll to position [95, 0]
click at [1139, 216] on button "Remove" at bounding box center [1153, 217] width 120 height 53
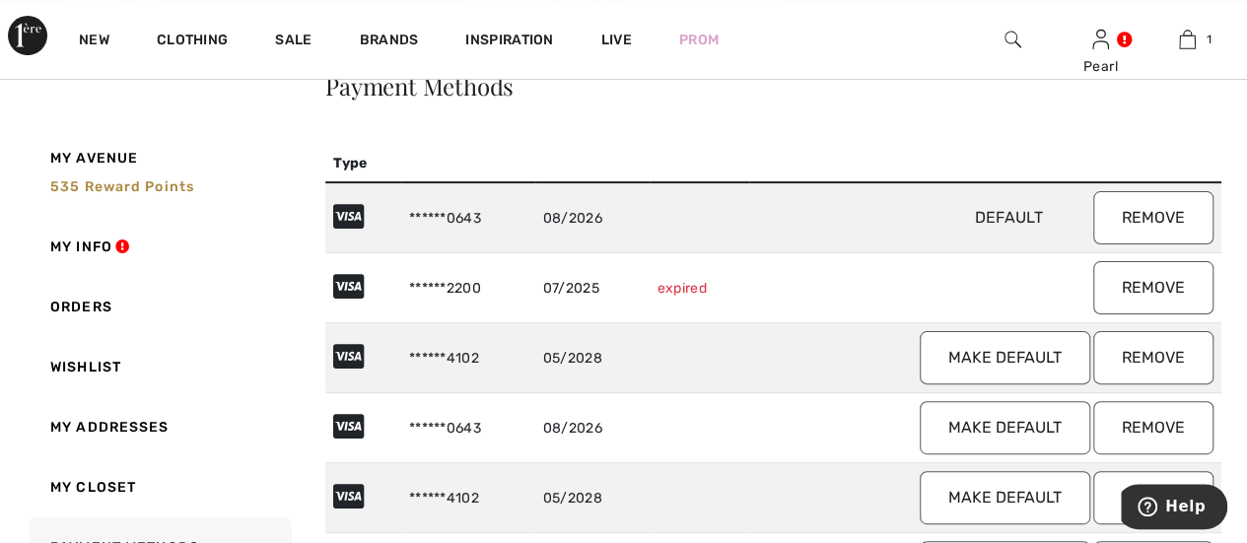
click at [1152, 283] on button "Remove" at bounding box center [1153, 287] width 120 height 53
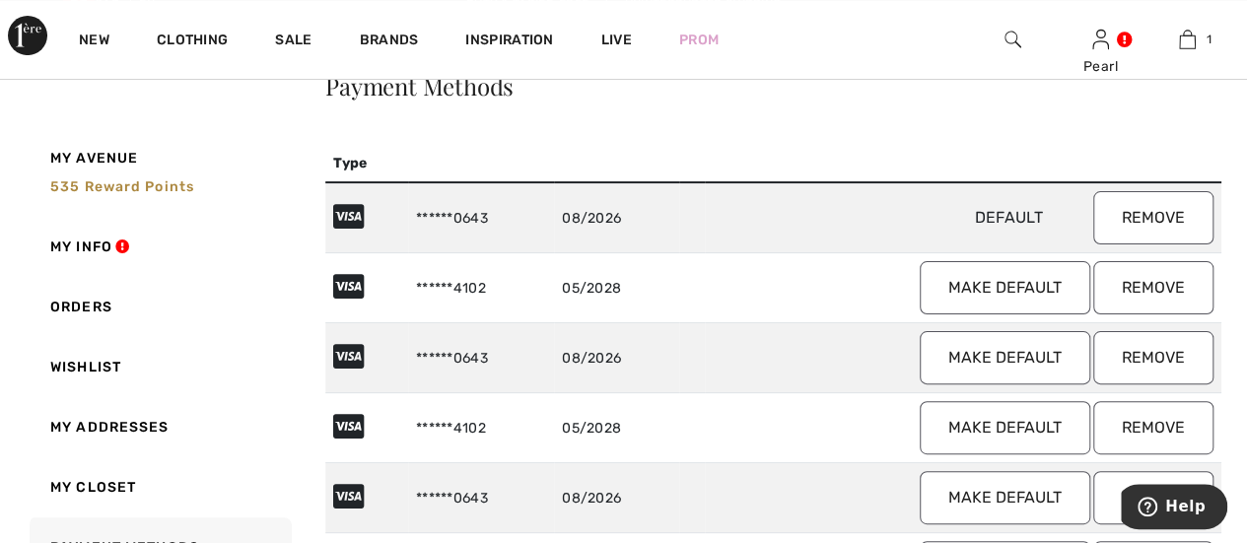
click at [1141, 349] on button "Remove" at bounding box center [1153, 357] width 120 height 53
click at [1149, 353] on button "Remove" at bounding box center [1153, 357] width 120 height 53
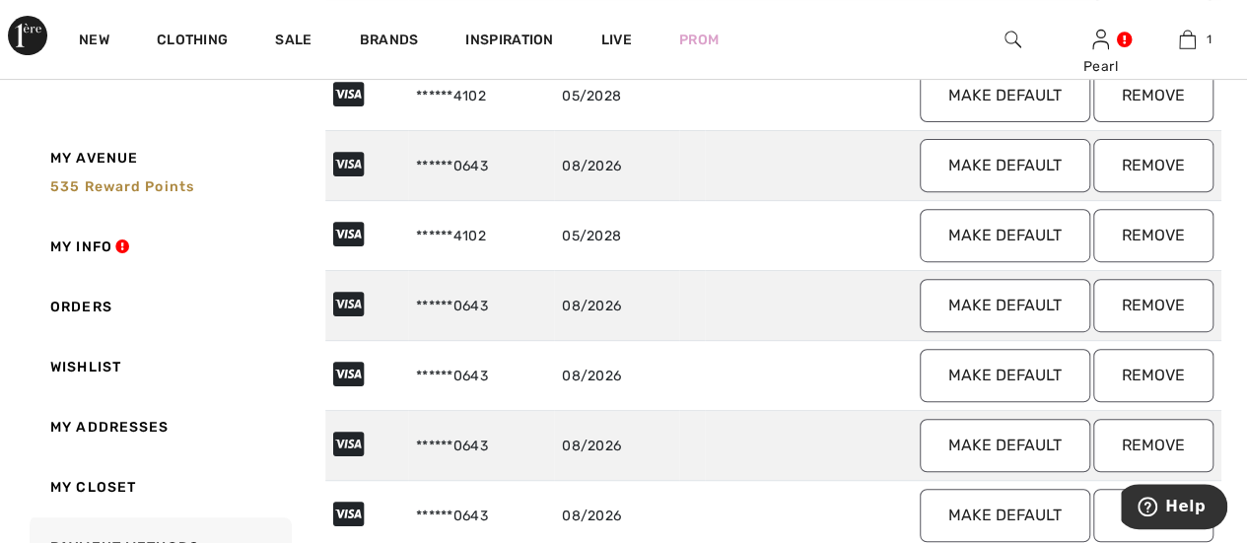
scroll to position [0, 0]
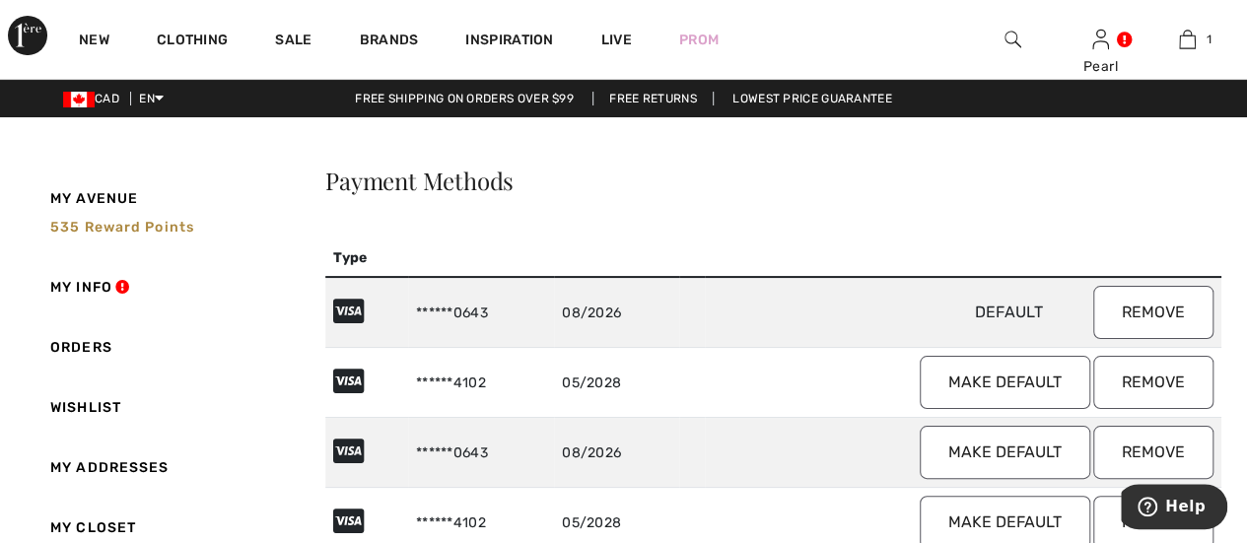
click at [992, 385] on button "Make default" at bounding box center [1005, 382] width 171 height 53
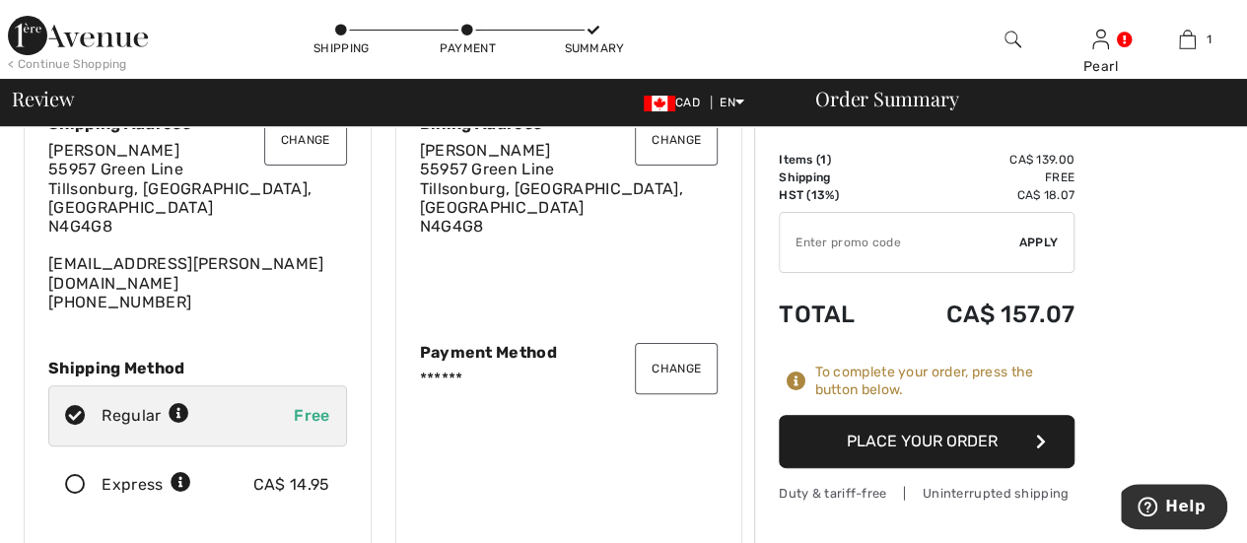
scroll to position [97, 0]
click at [674, 348] on button "Change" at bounding box center [676, 368] width 83 height 51
click at [672, 344] on button "Change" at bounding box center [676, 368] width 83 height 51
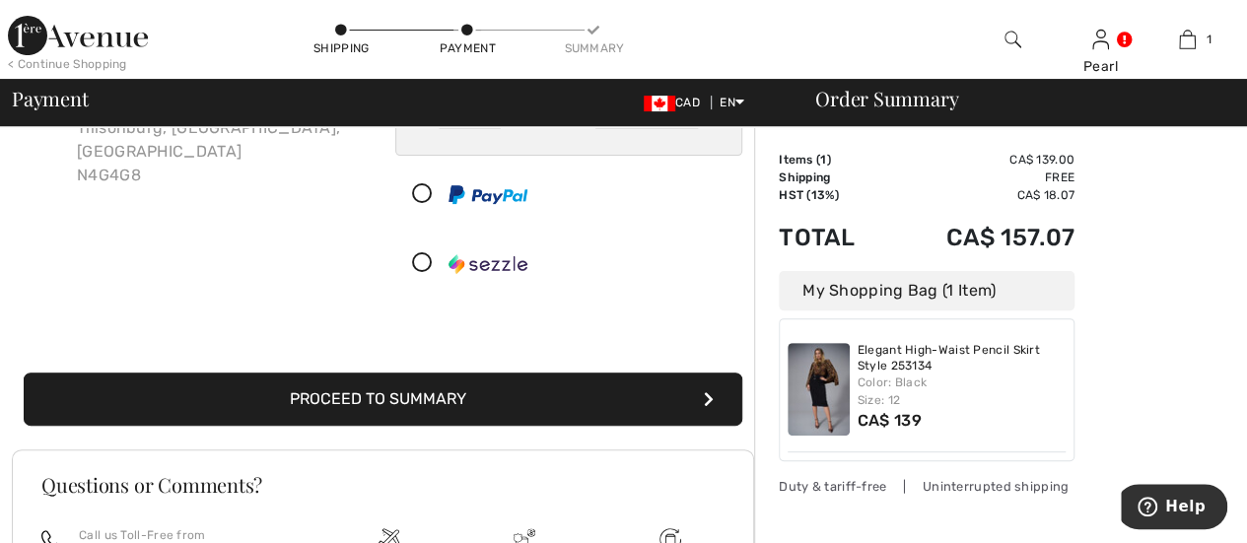
scroll to position [195, 0]
click at [422, 393] on button "Proceed to Summary" at bounding box center [383, 399] width 719 height 53
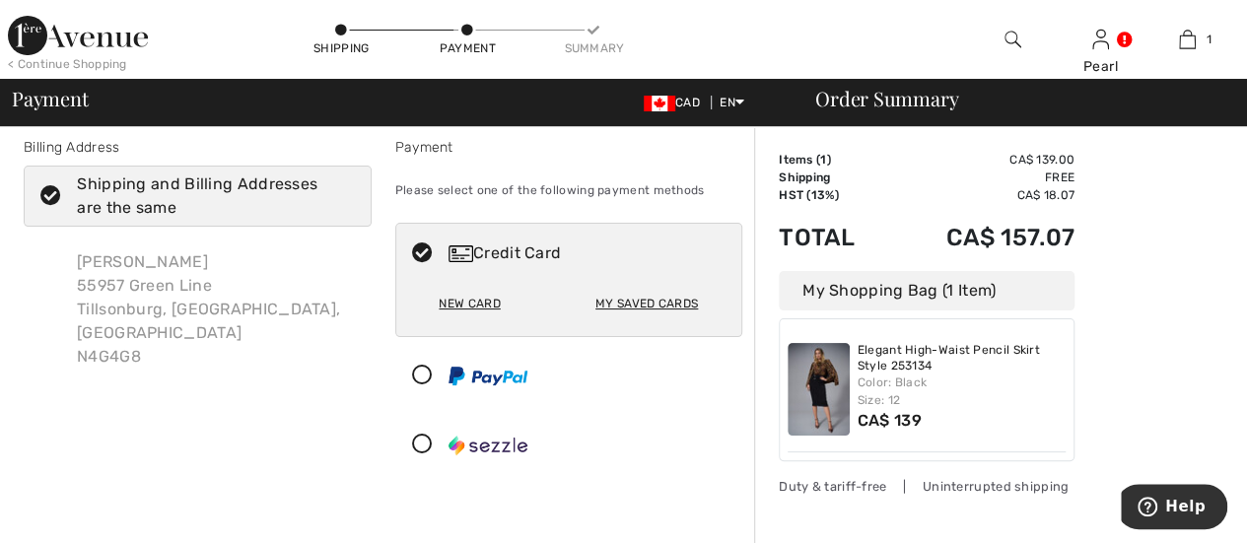
scroll to position [0, 0]
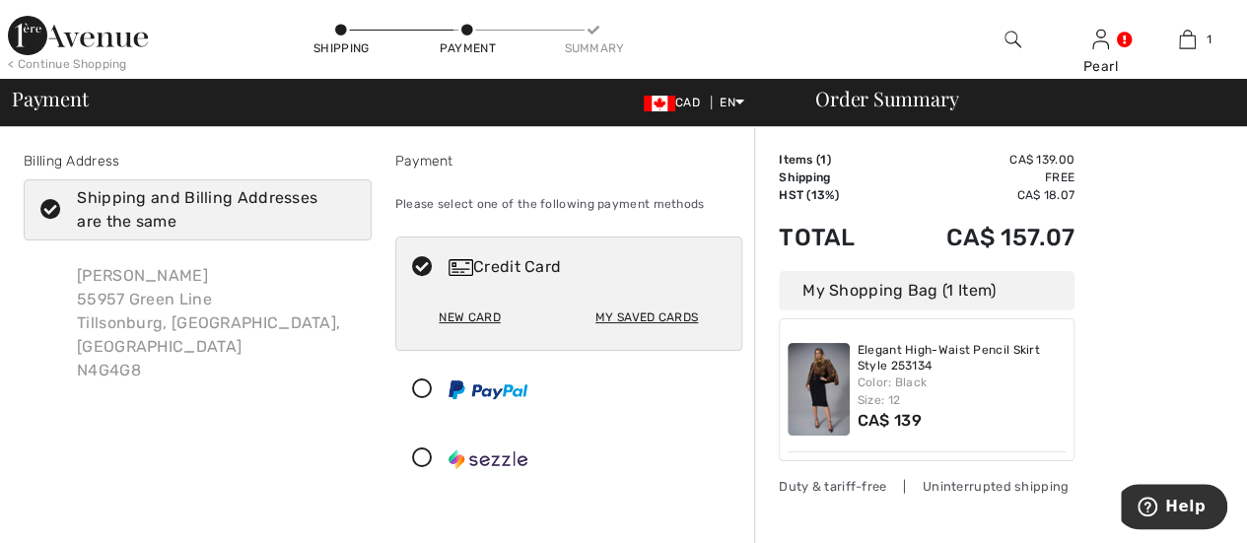
click at [480, 314] on div "New Card" at bounding box center [469, 318] width 61 height 34
radio input "true"
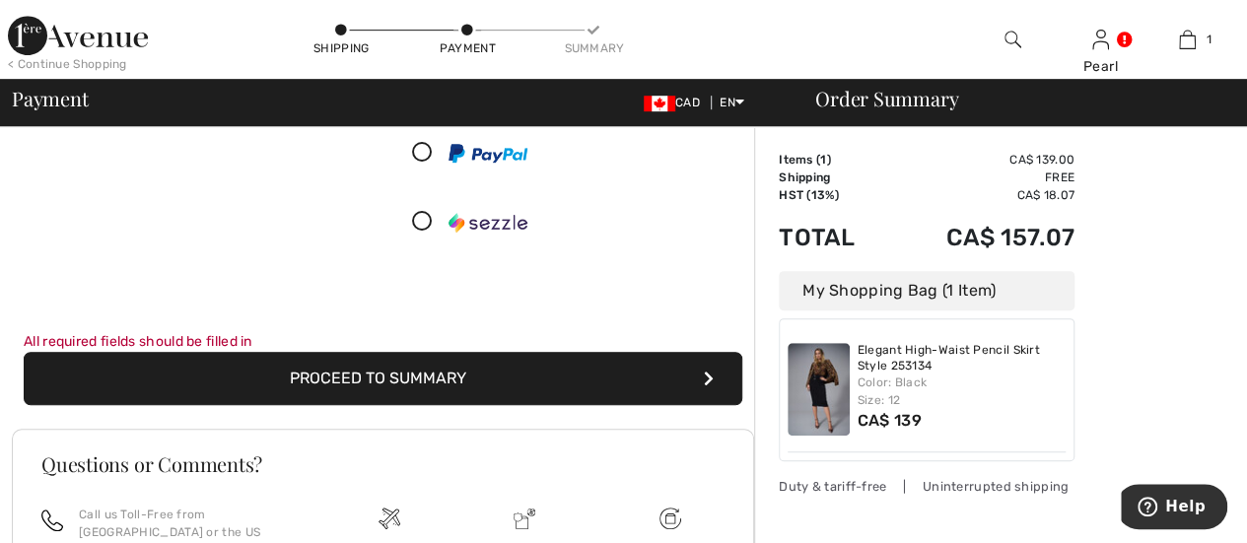
scroll to position [491, 0]
click at [390, 374] on button "Proceed to Summary" at bounding box center [383, 378] width 719 height 53
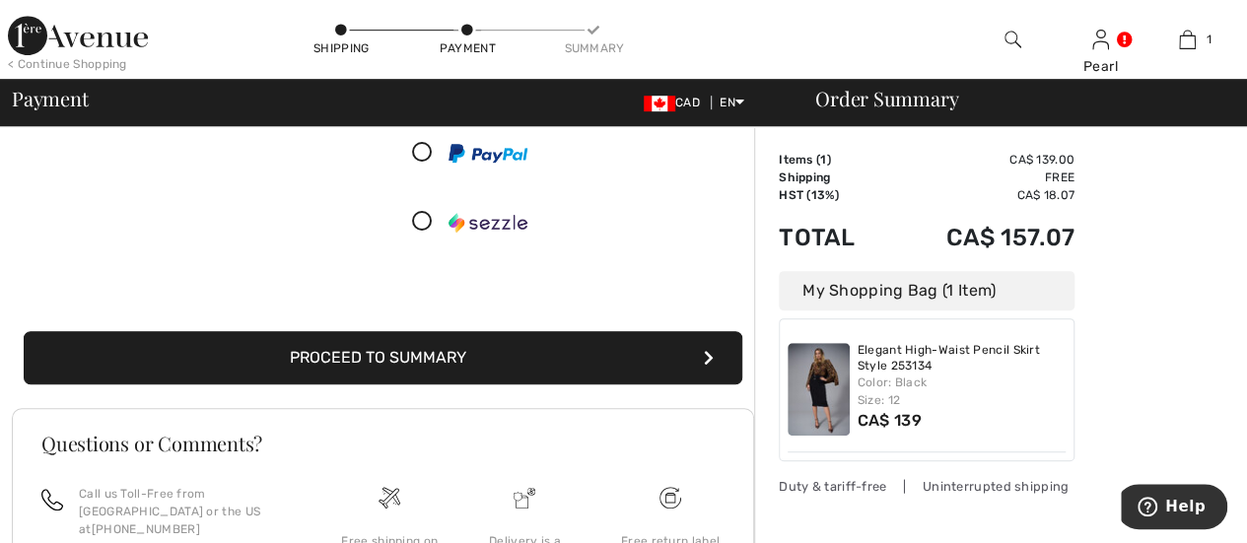
click at [392, 346] on button "Proceed to Summary" at bounding box center [383, 357] width 719 height 53
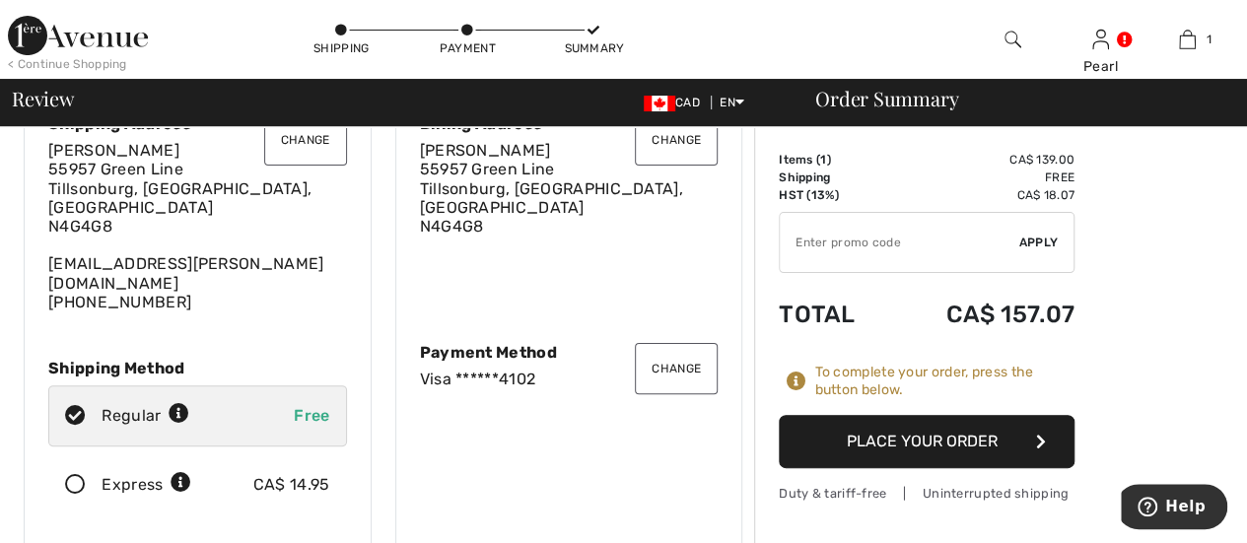
scroll to position [98, 0]
click at [931, 433] on button "Place Your Order" at bounding box center [927, 441] width 296 height 53
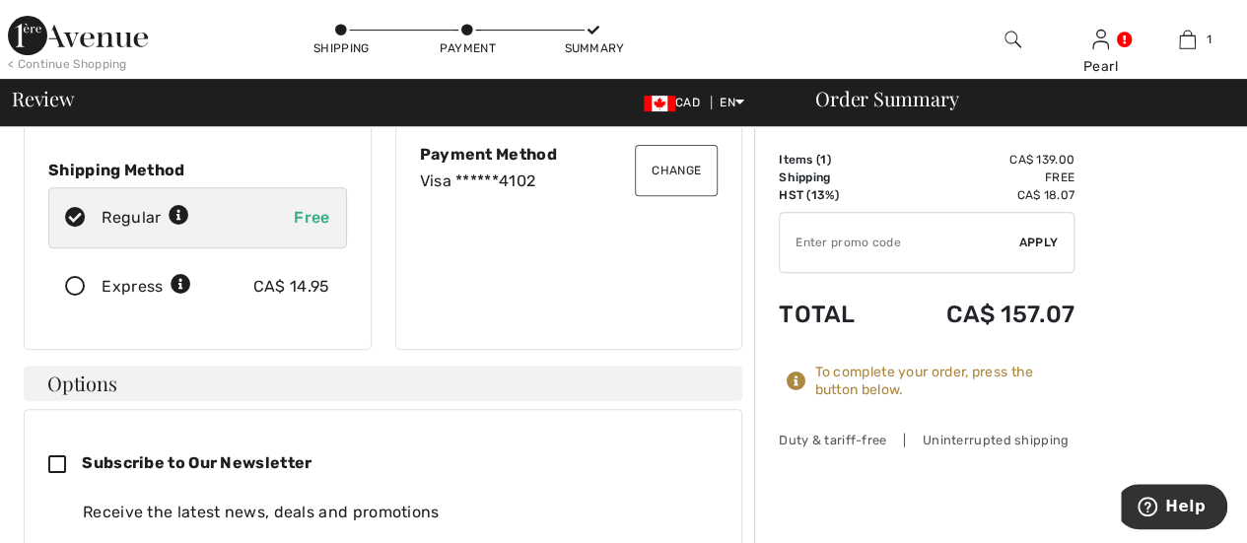
scroll to position [296, 0]
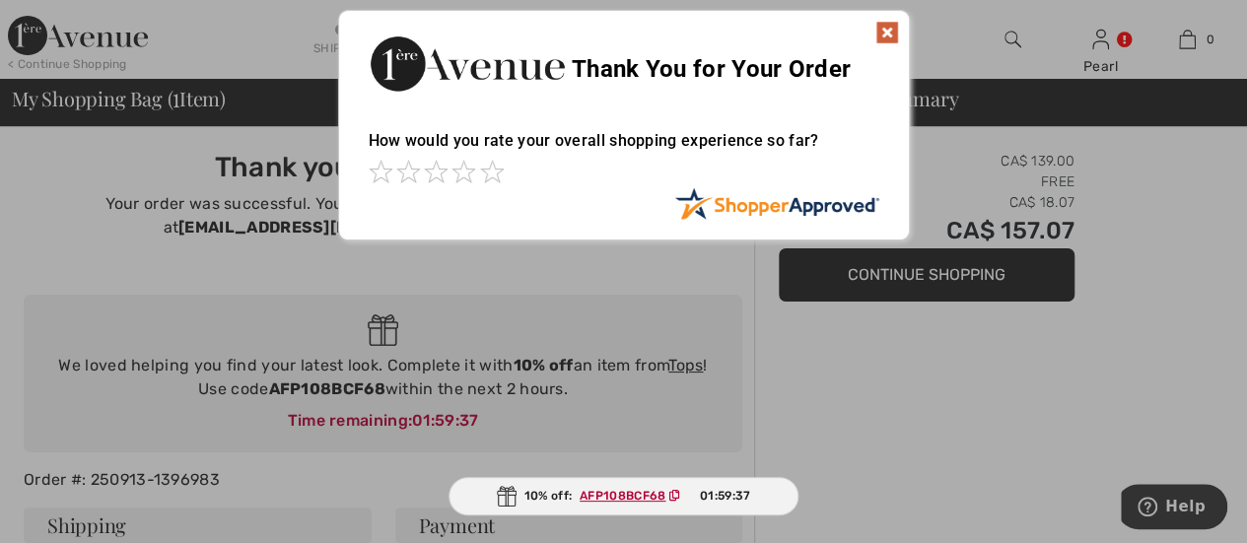
click at [894, 27] on img at bounding box center [888, 33] width 24 height 24
